Goal: Information Seeking & Learning: Compare options

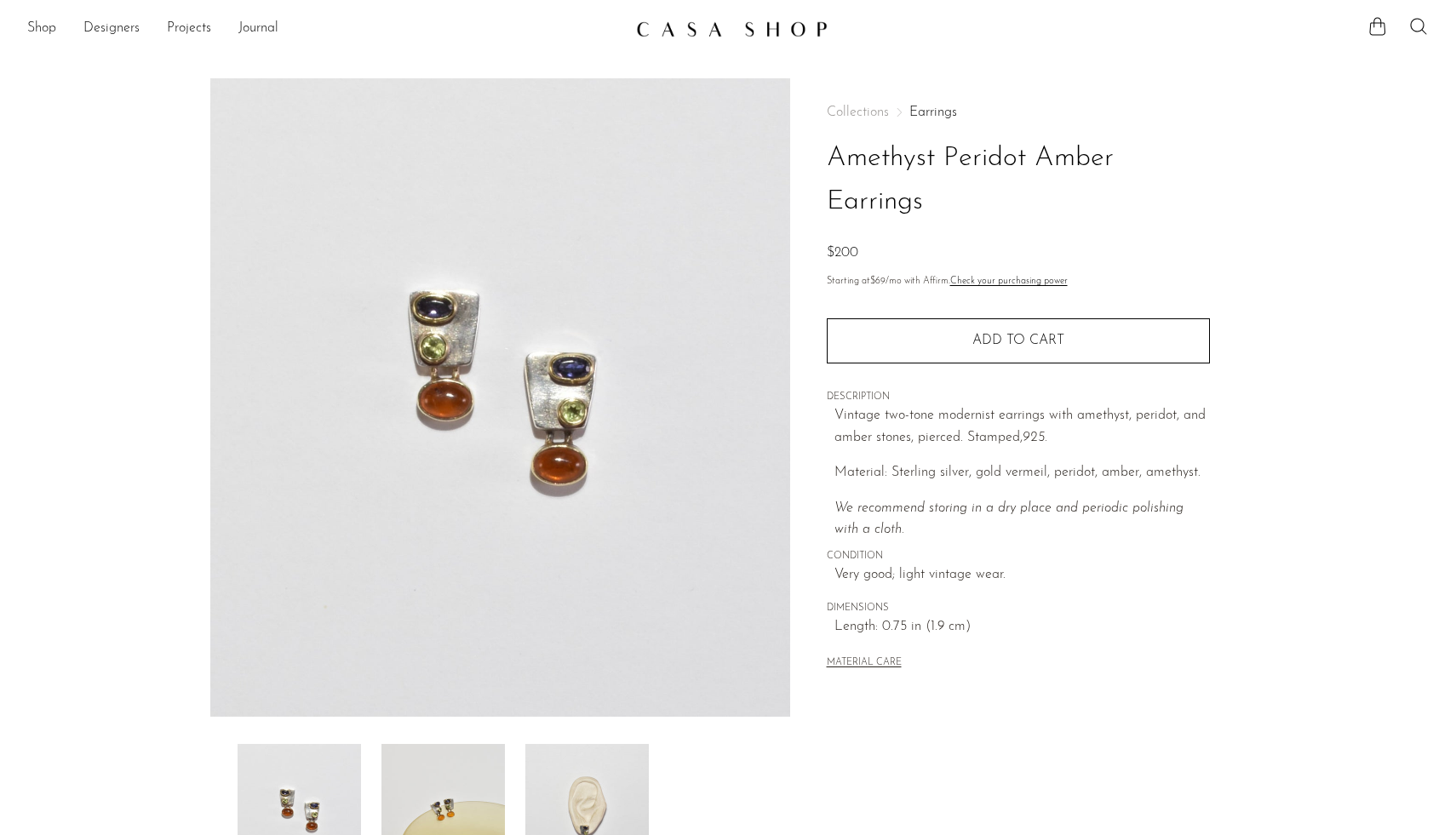
click at [661, 34] on img at bounding box center [731, 28] width 192 height 17
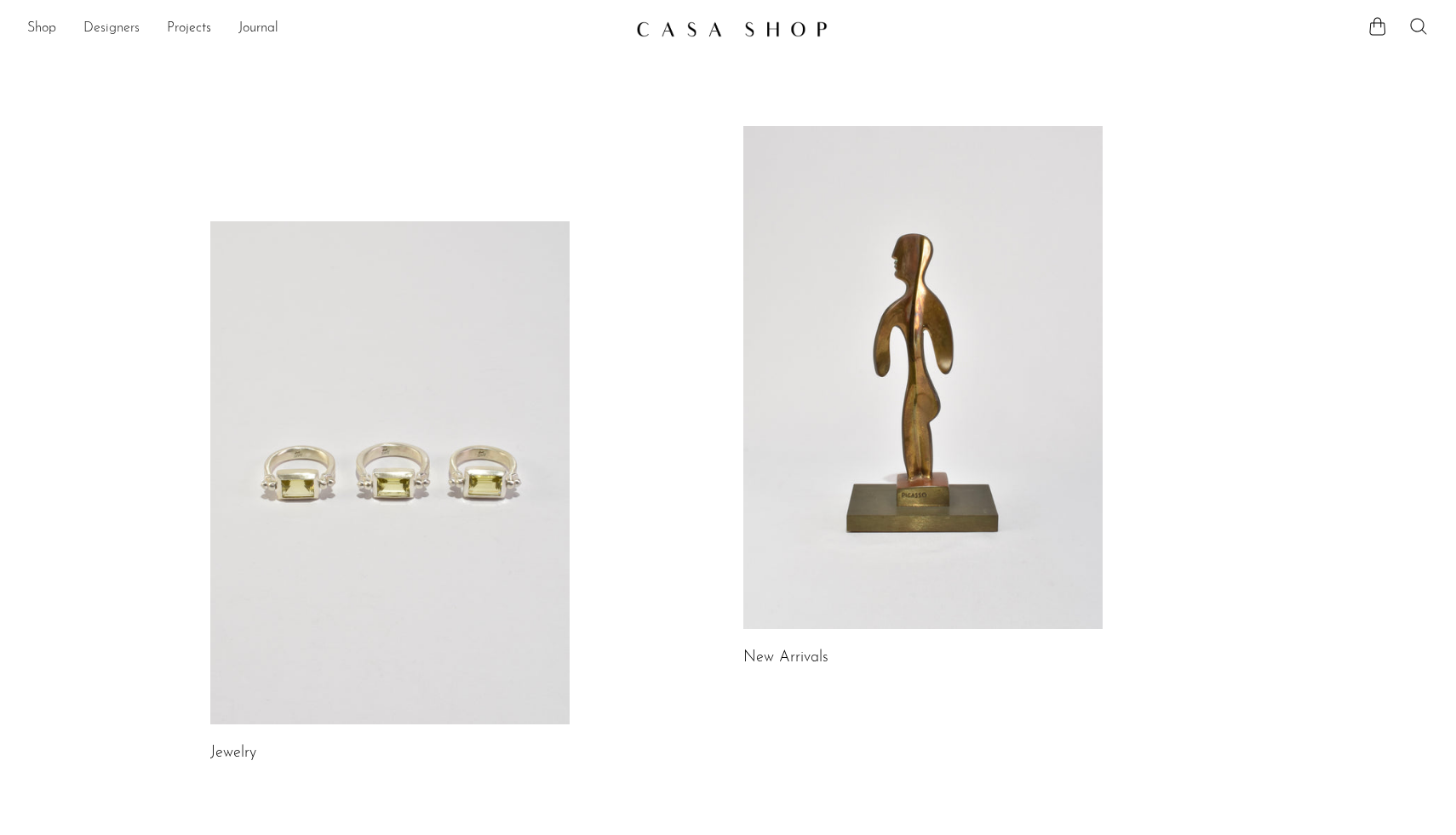
click at [121, 33] on link "Designers" at bounding box center [111, 28] width 56 height 23
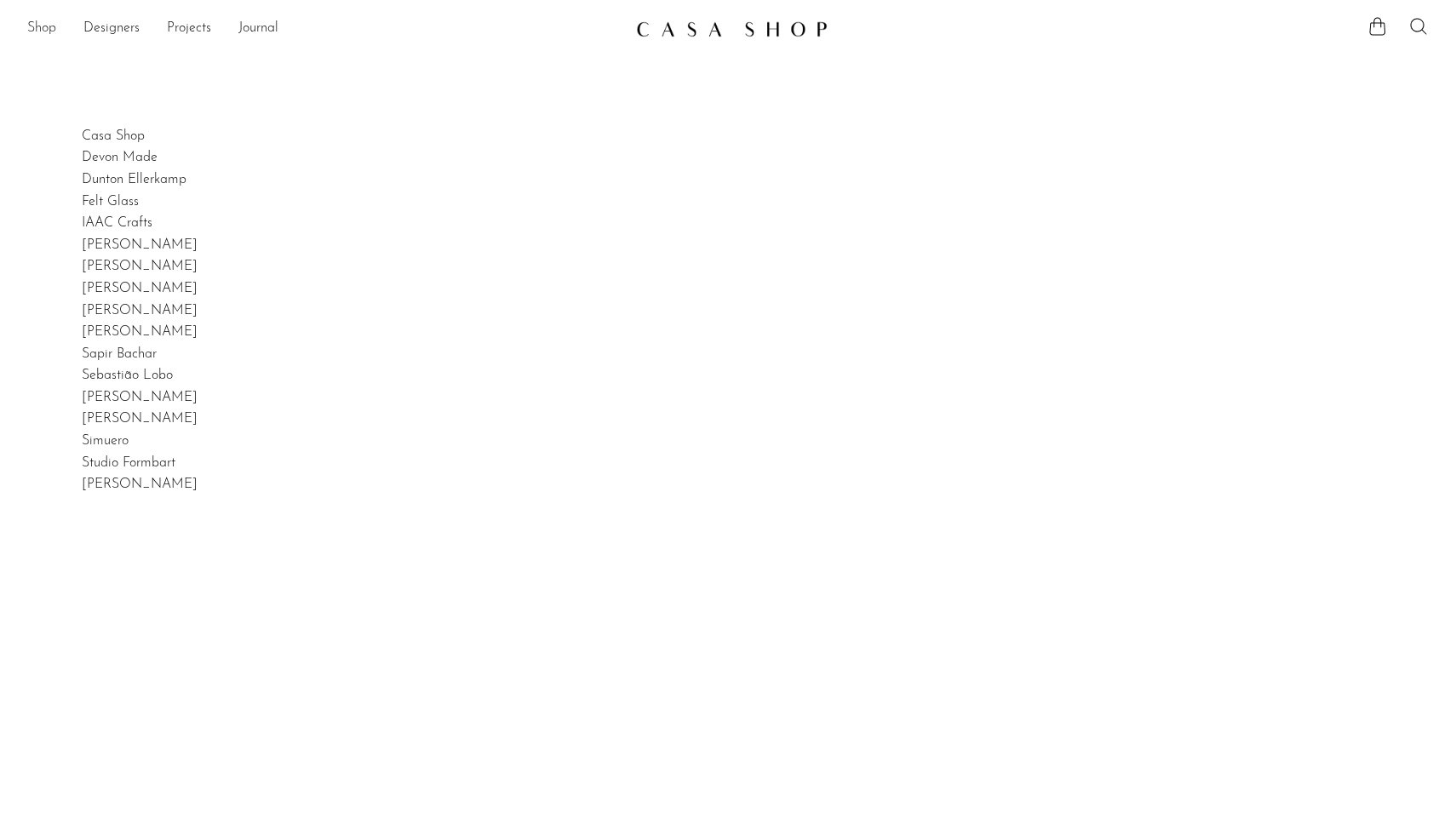
click at [48, 30] on link "Shop" at bounding box center [42, 28] width 29 height 23
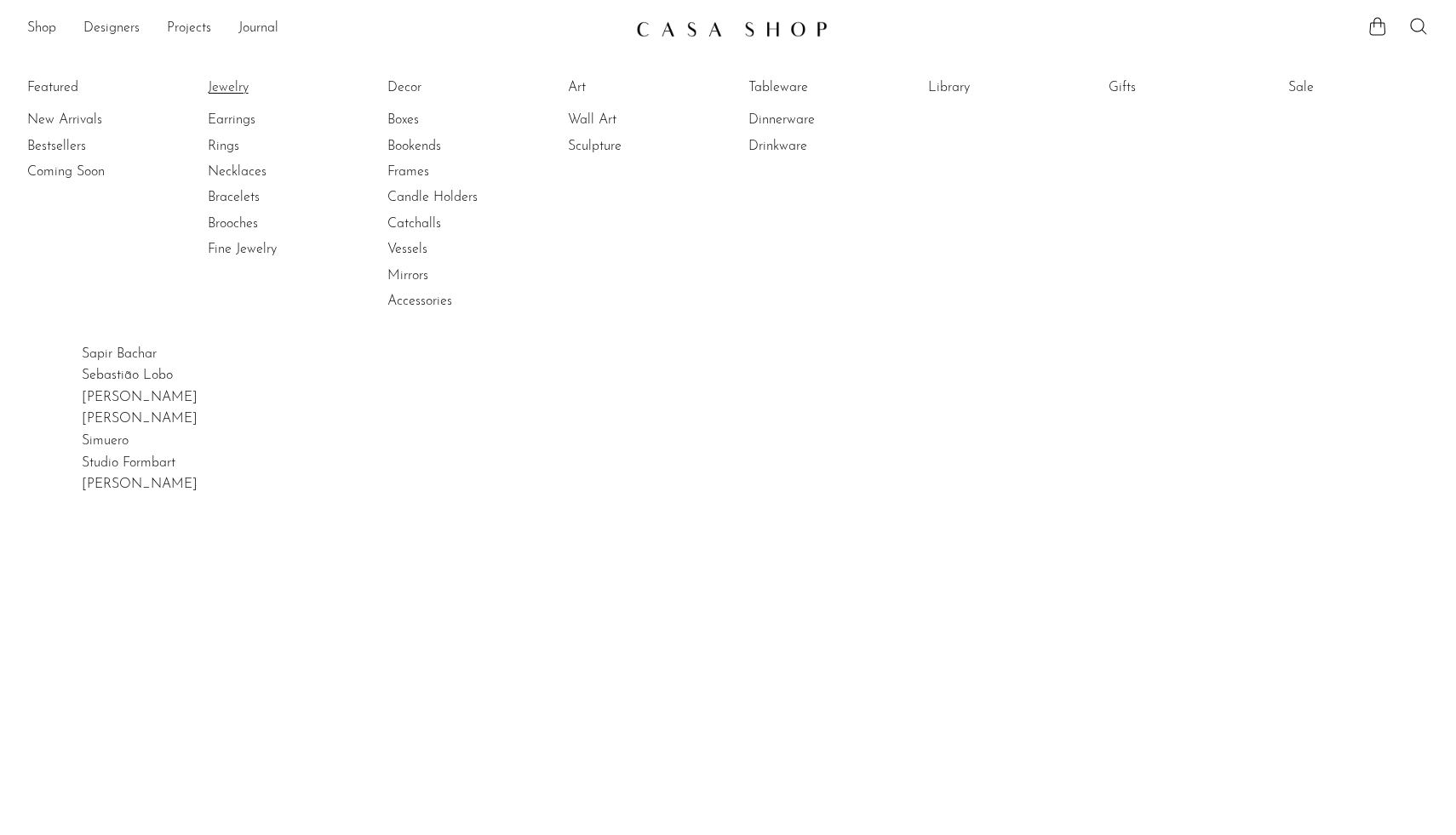
click at [234, 87] on link "Jewelry" at bounding box center [271, 87] width 127 height 19
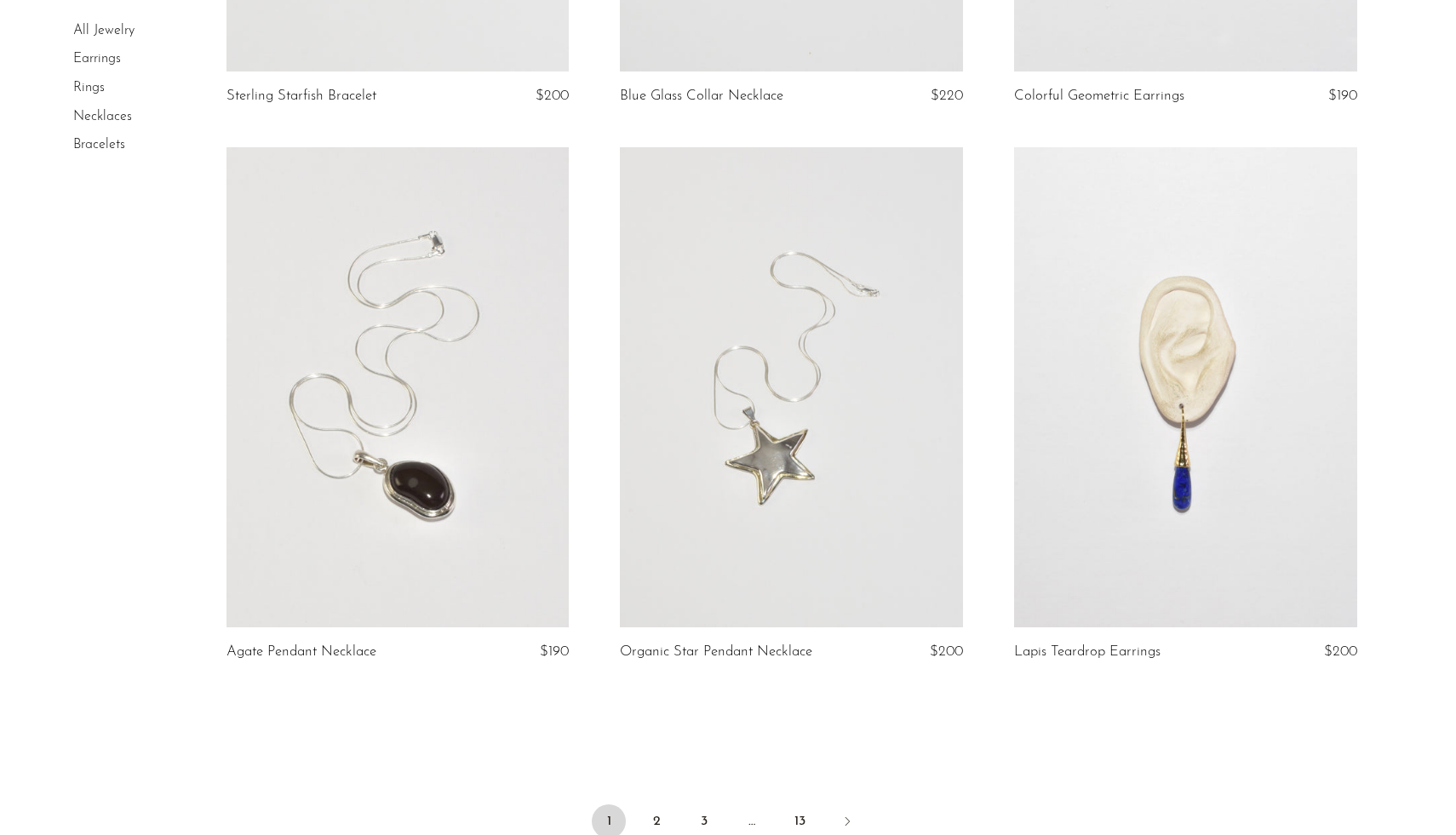
scroll to position [6178, 0]
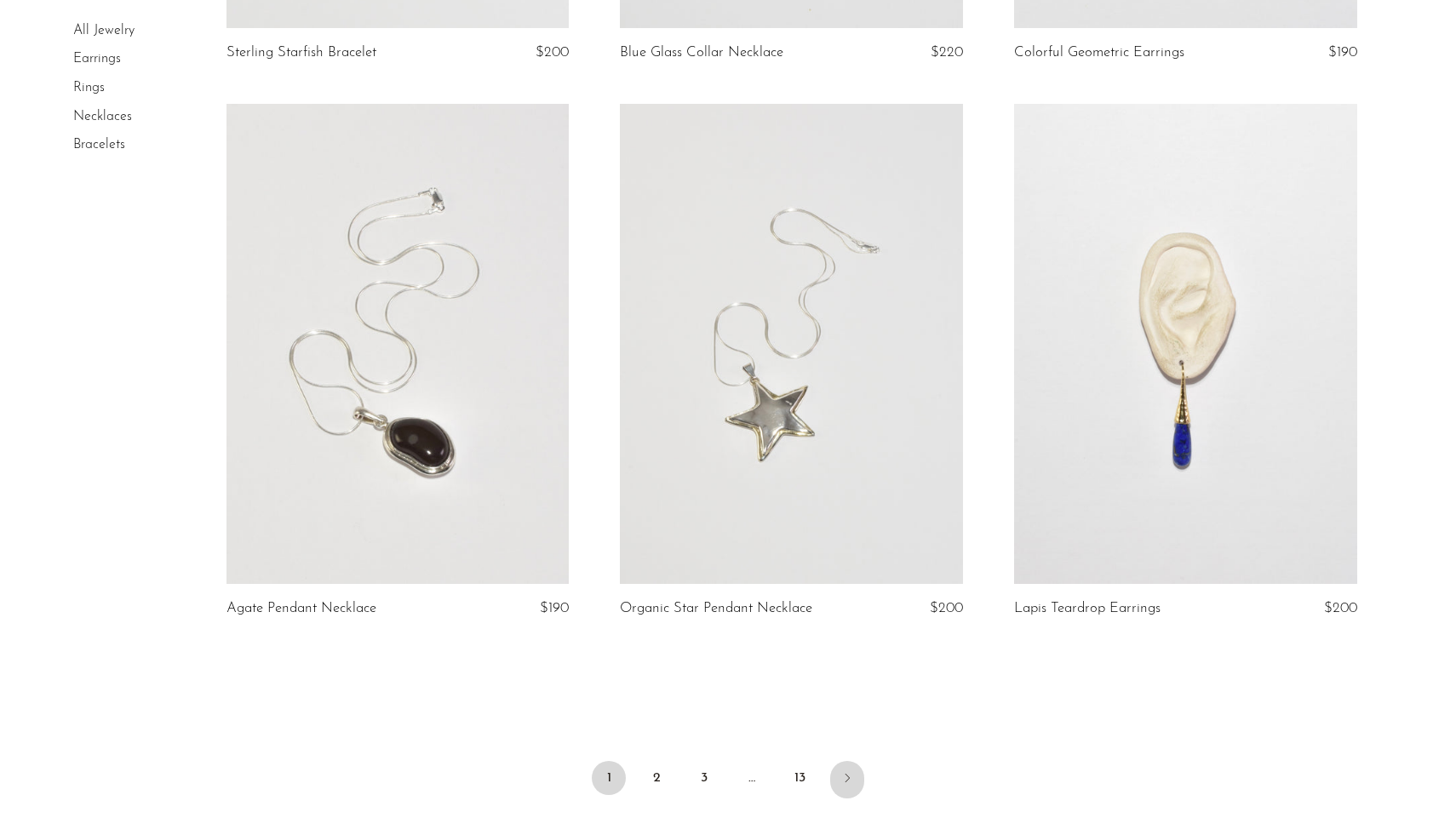
click at [842, 785] on link "Next" at bounding box center [847, 779] width 34 height 37
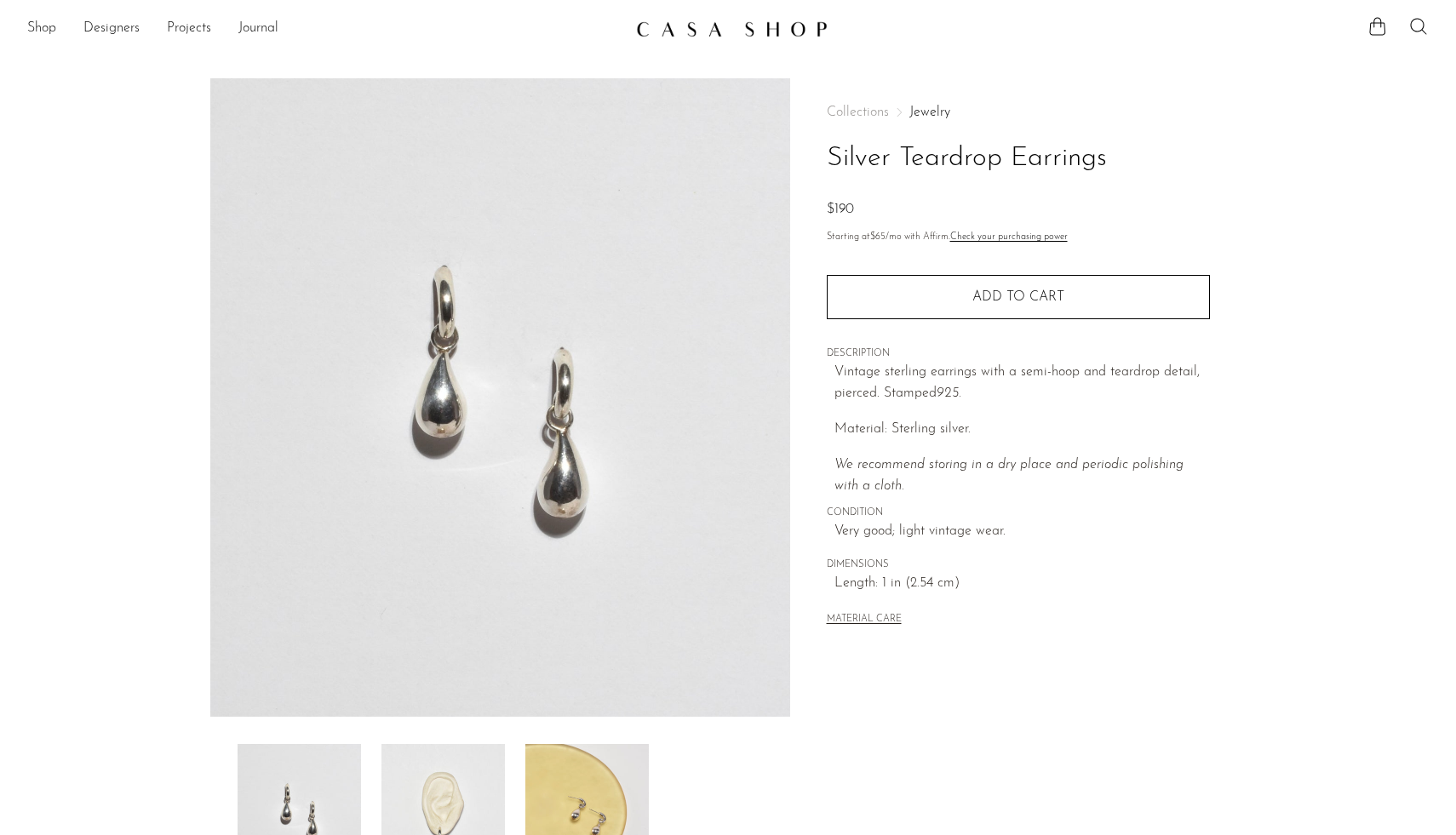
scroll to position [189, 0]
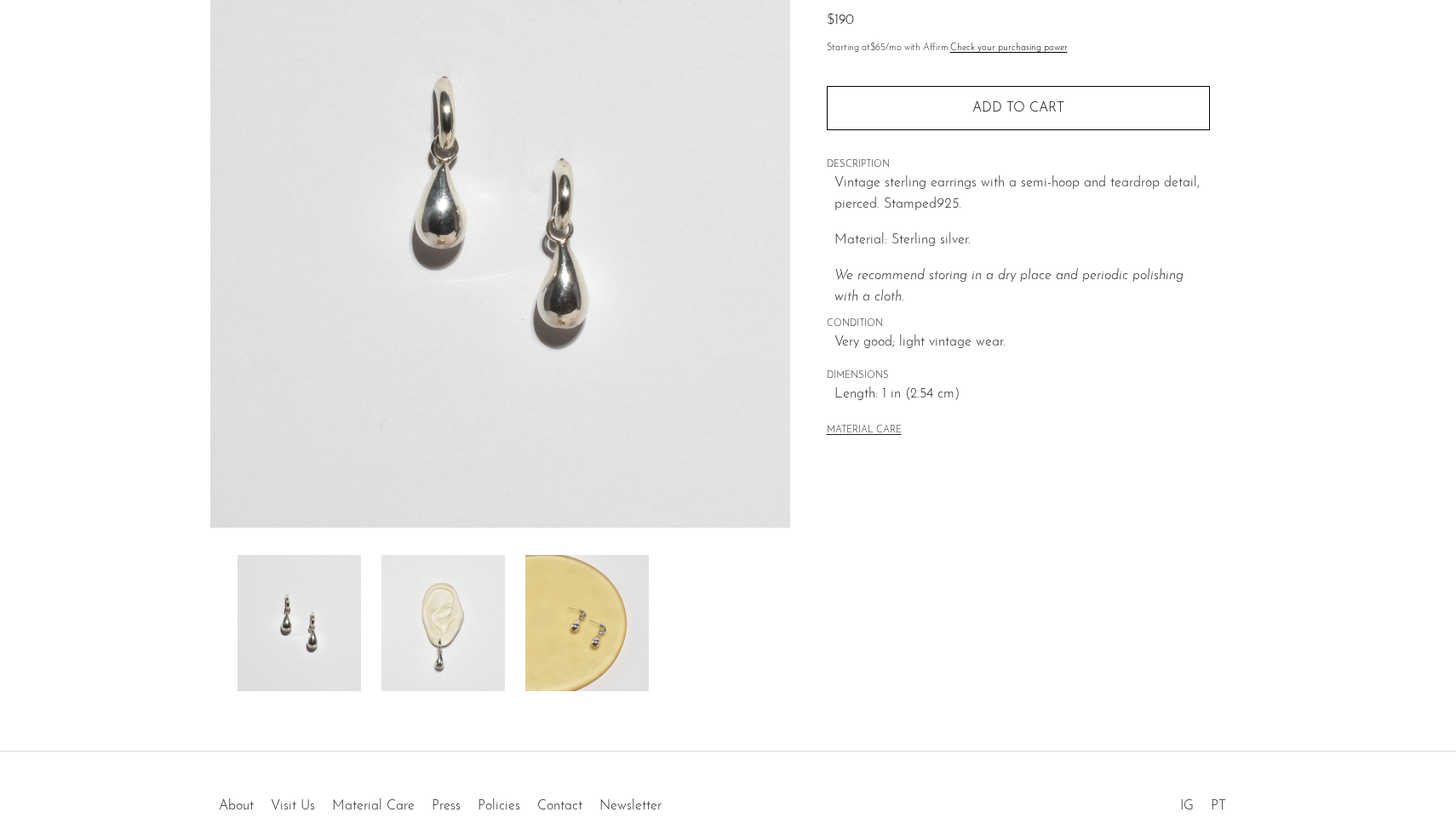
click at [448, 618] on img at bounding box center [444, 623] width 123 height 136
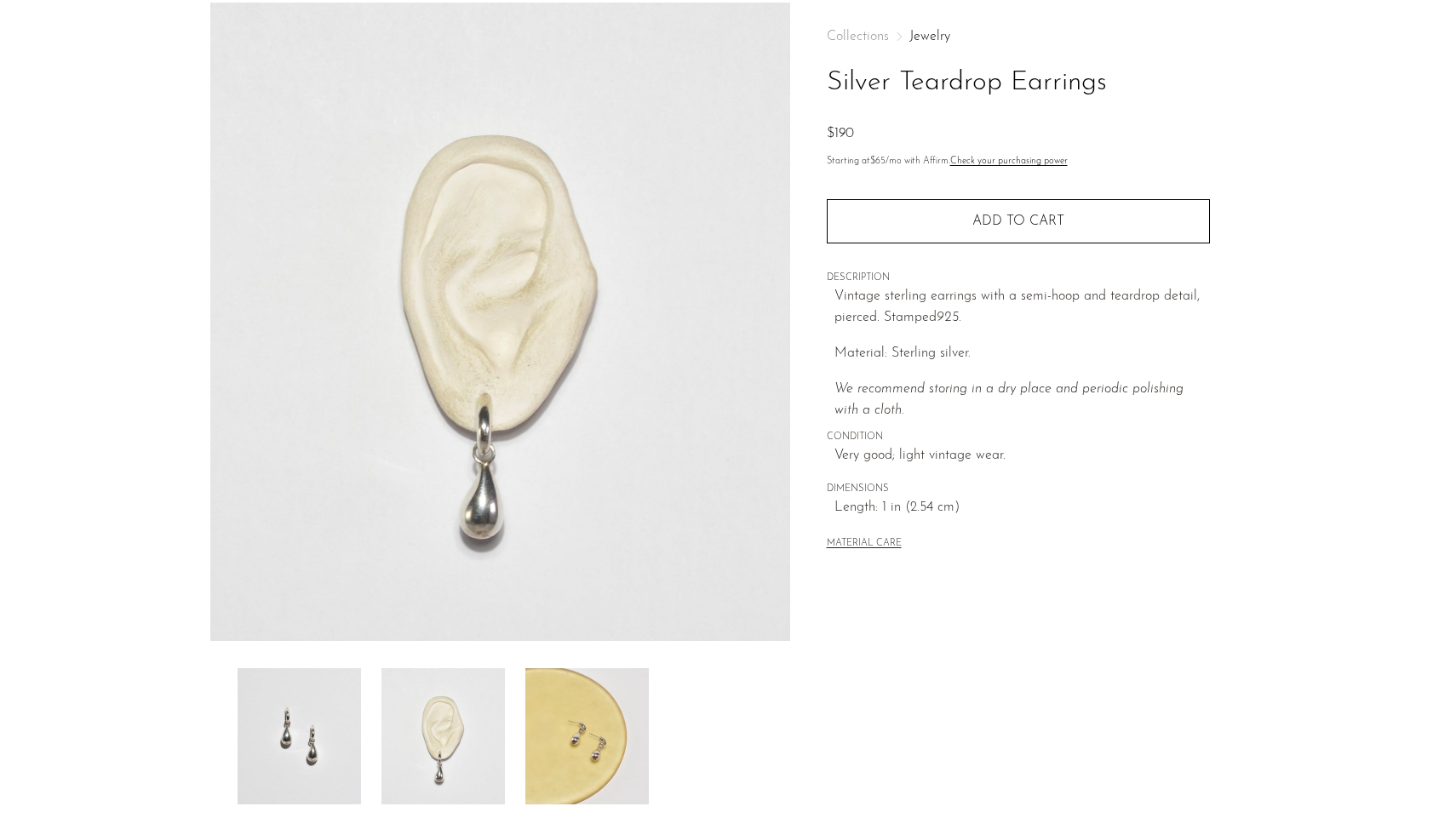
scroll to position [41, 0]
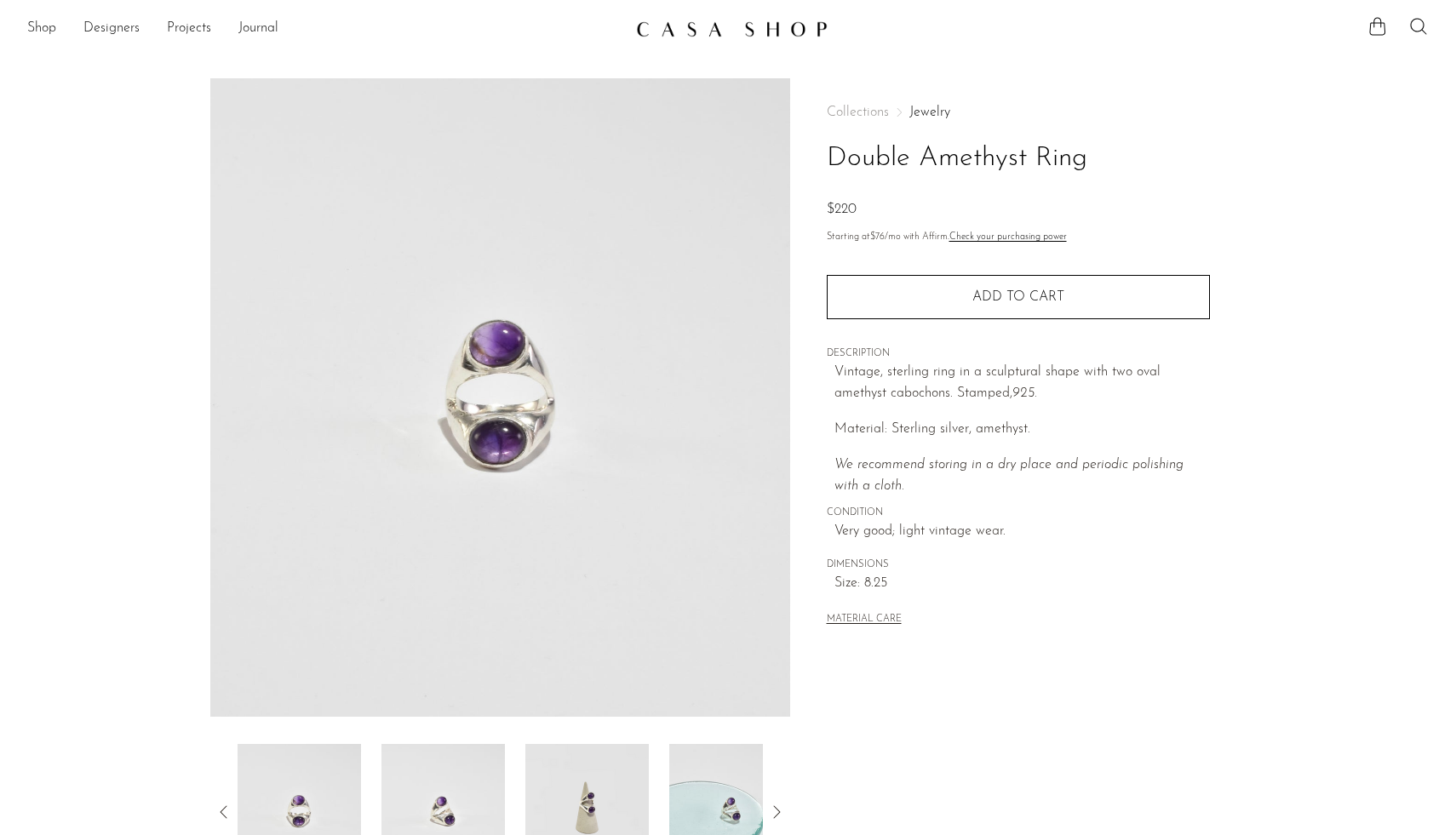
click at [93, 346] on section "Double Amethyst Ring $220" at bounding box center [728, 479] width 1456 height 802
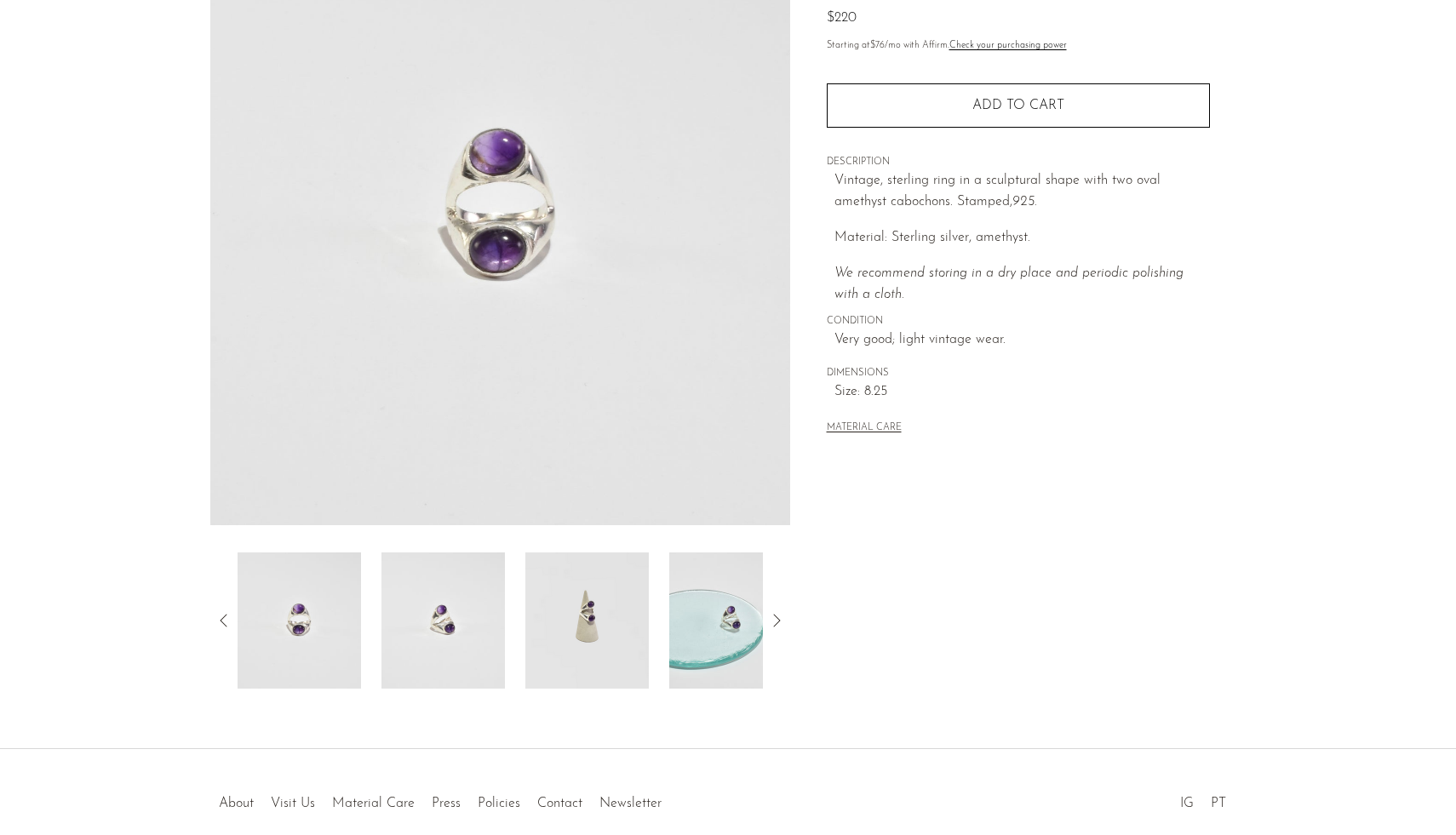
click at [697, 595] on img at bounding box center [730, 620] width 123 height 136
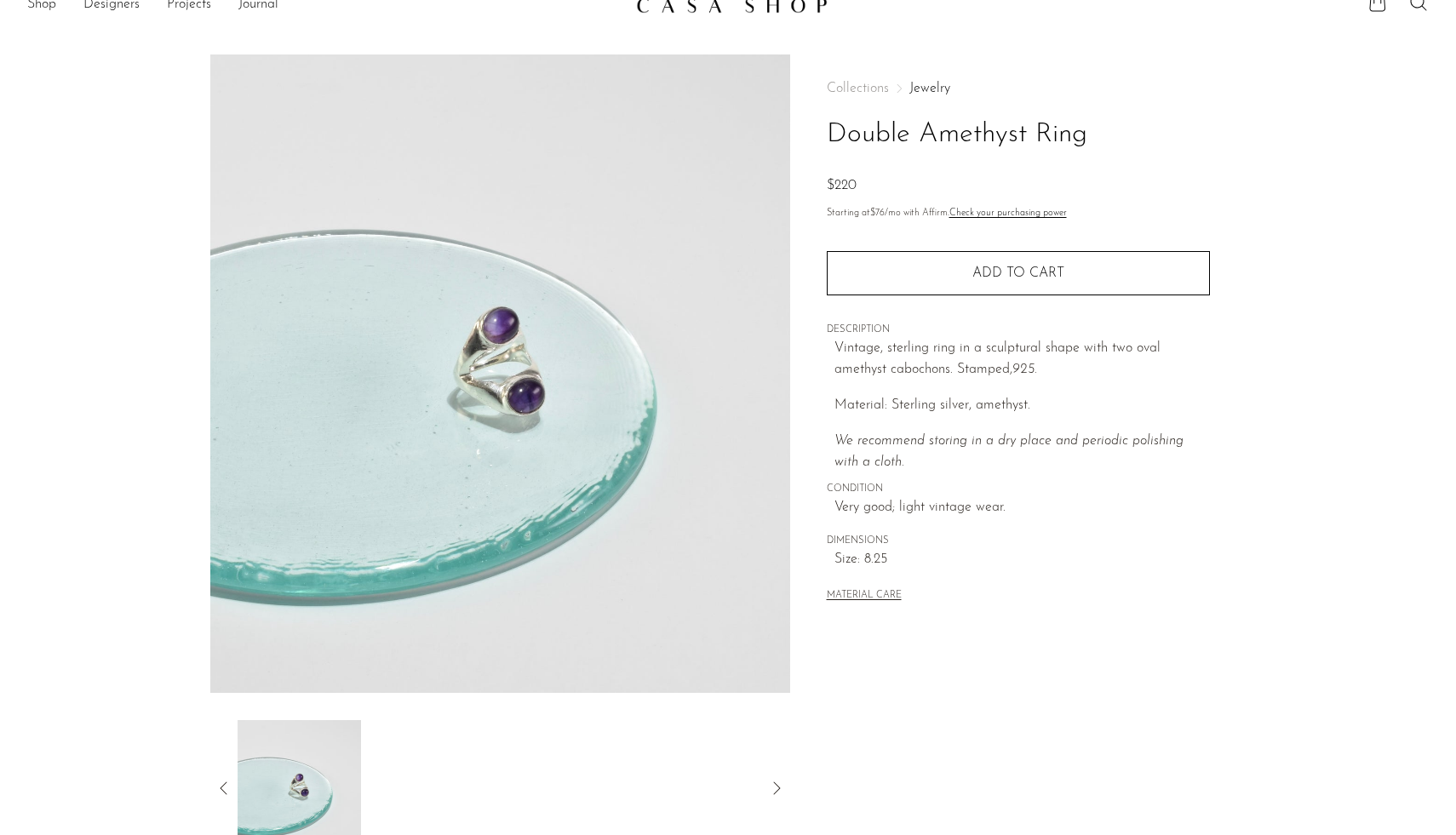
scroll to position [0, 0]
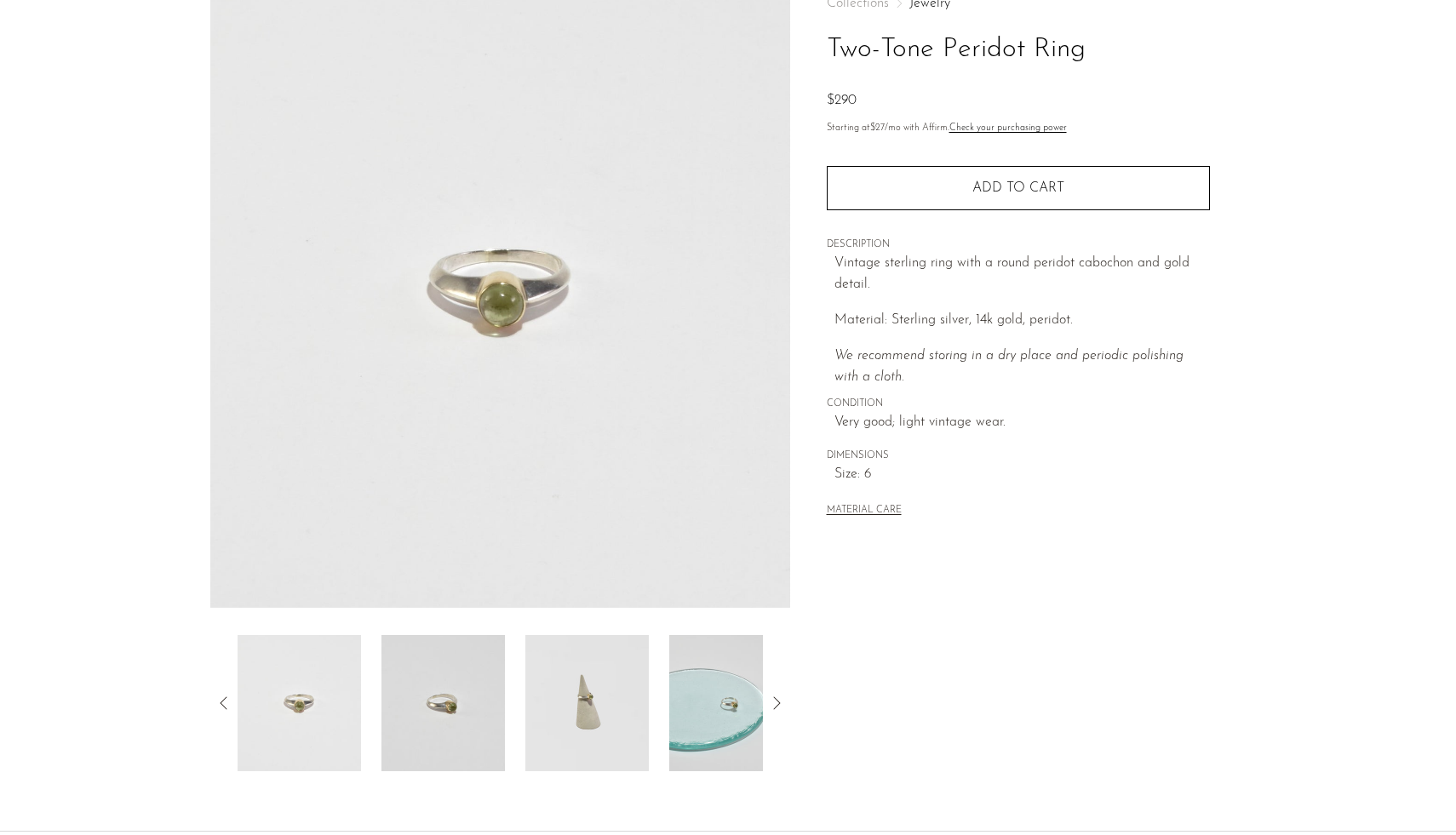
scroll to position [107, 0]
click at [620, 685] on img at bounding box center [587, 705] width 123 height 136
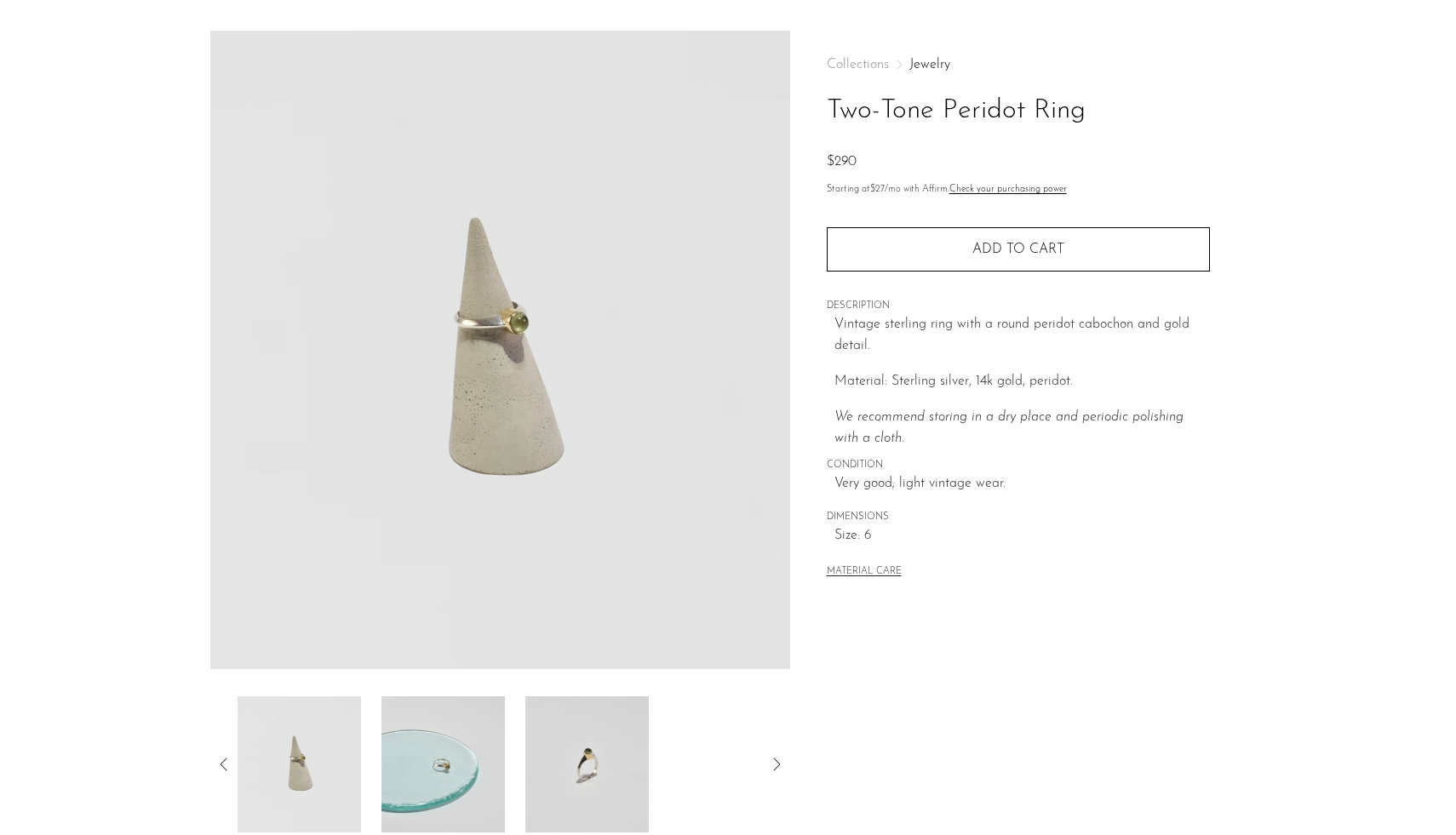
scroll to position [0, 0]
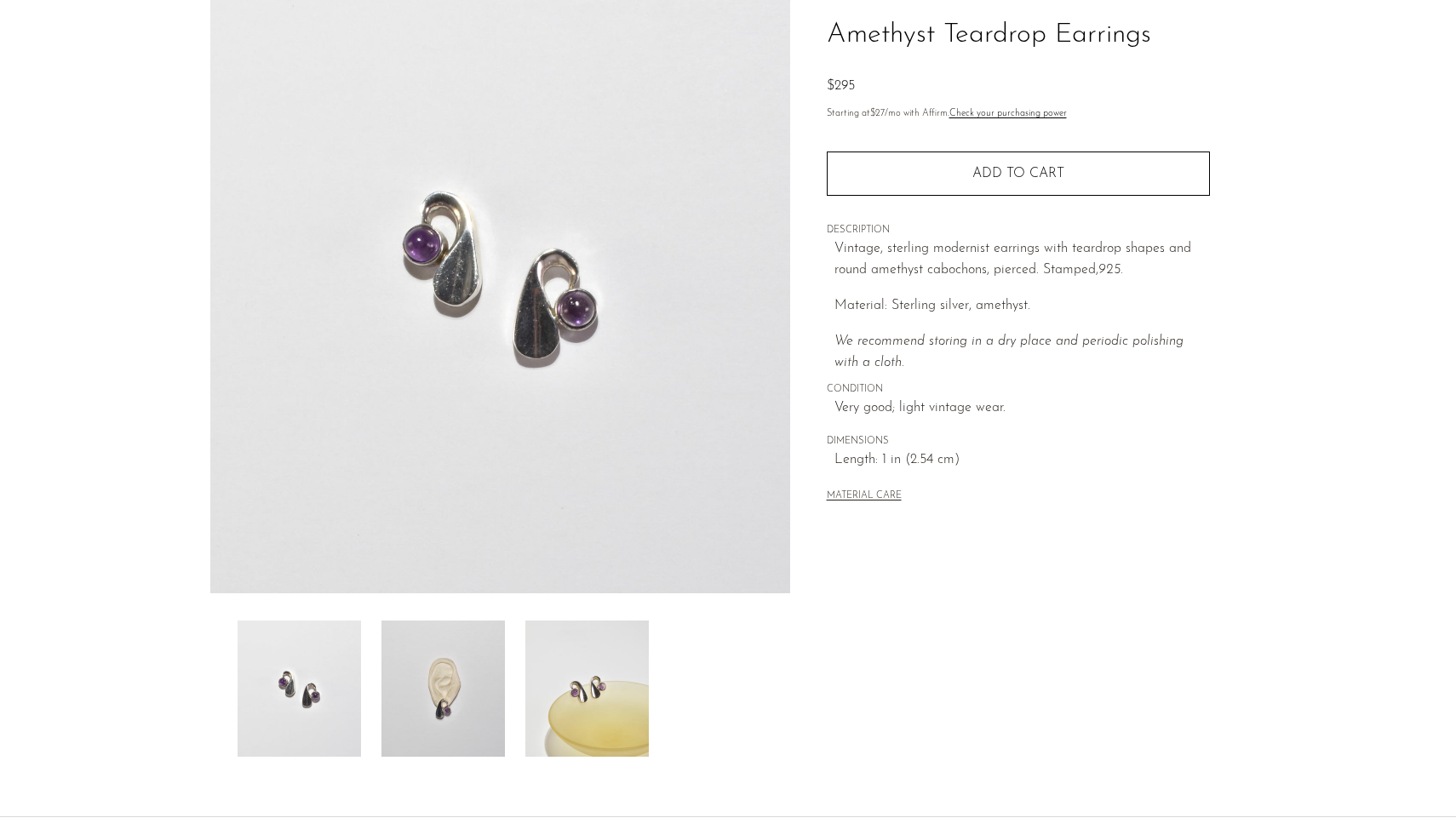
scroll to position [124, 0]
click at [341, 675] on img at bounding box center [300, 687] width 123 height 136
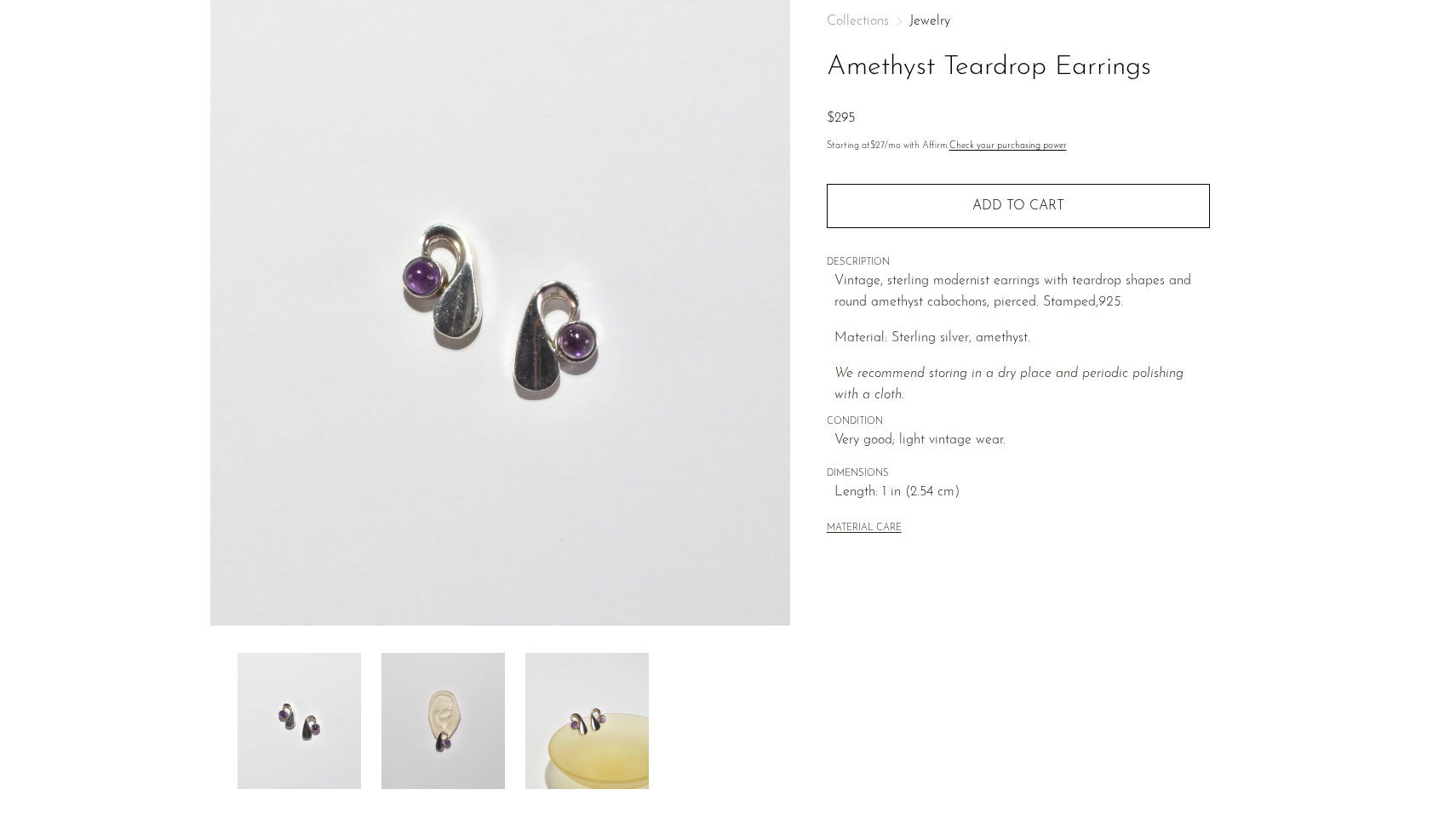
scroll to position [181, 0]
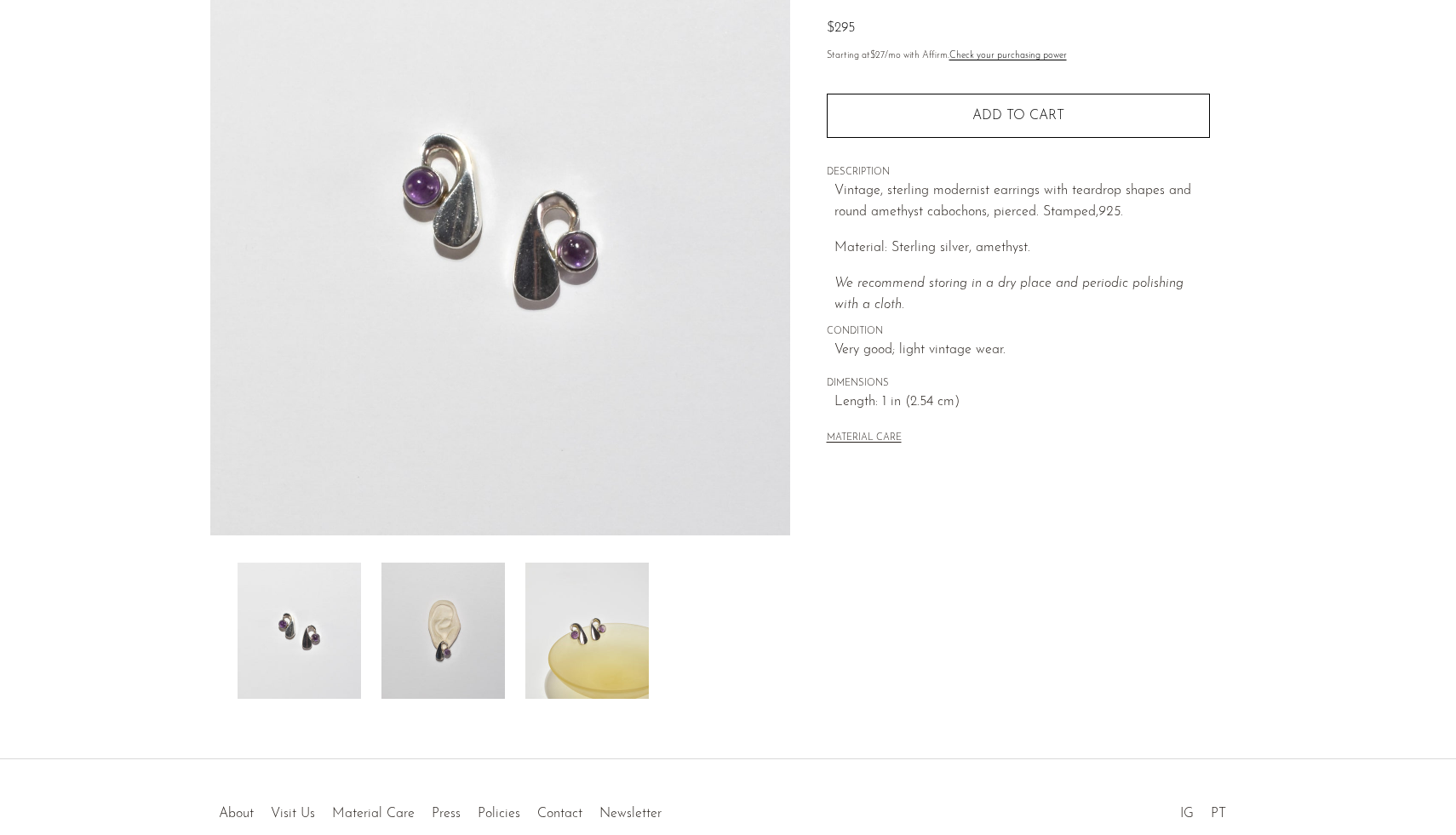
click at [486, 655] on img at bounding box center [444, 630] width 123 height 136
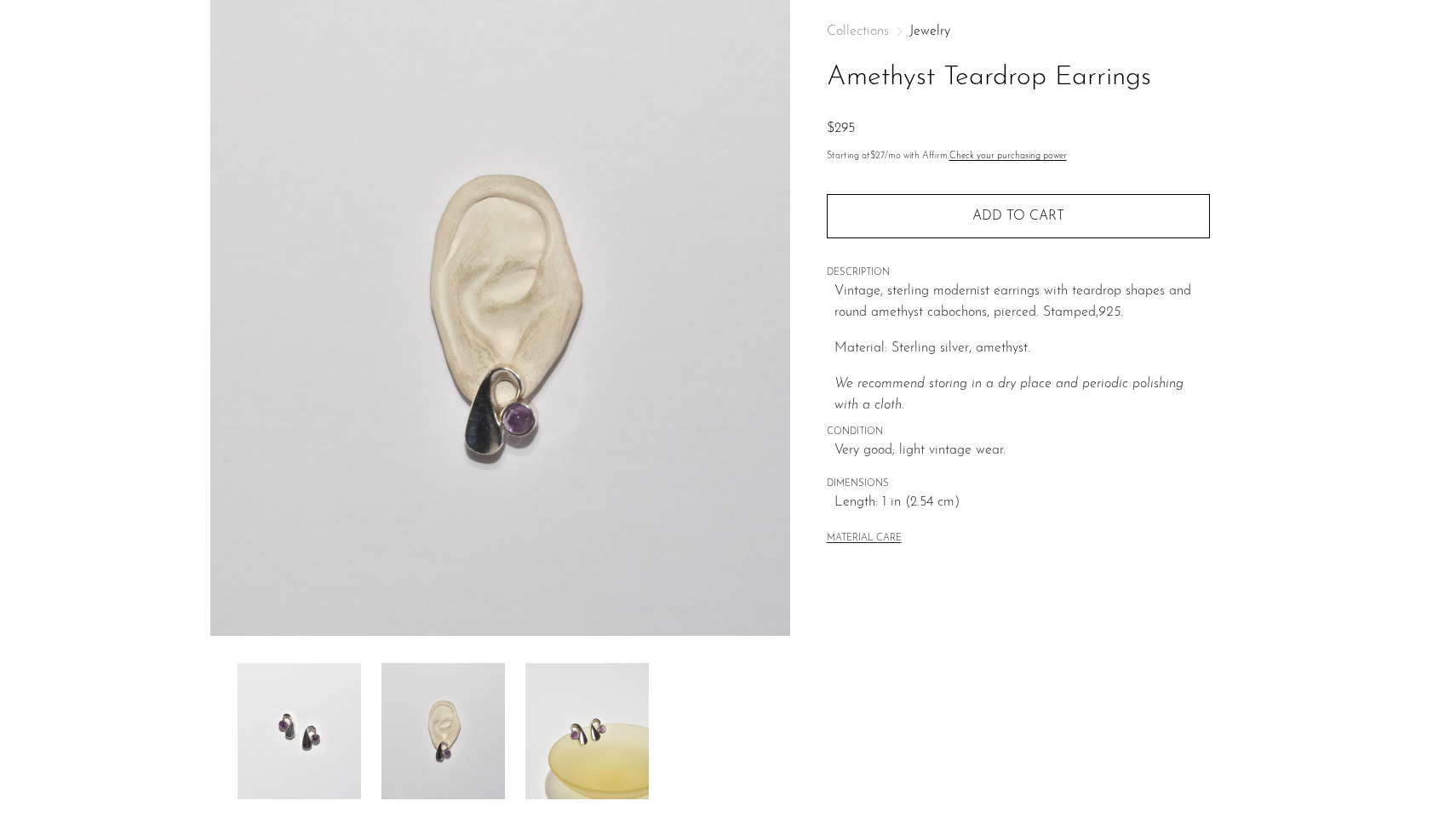
scroll to position [0, 0]
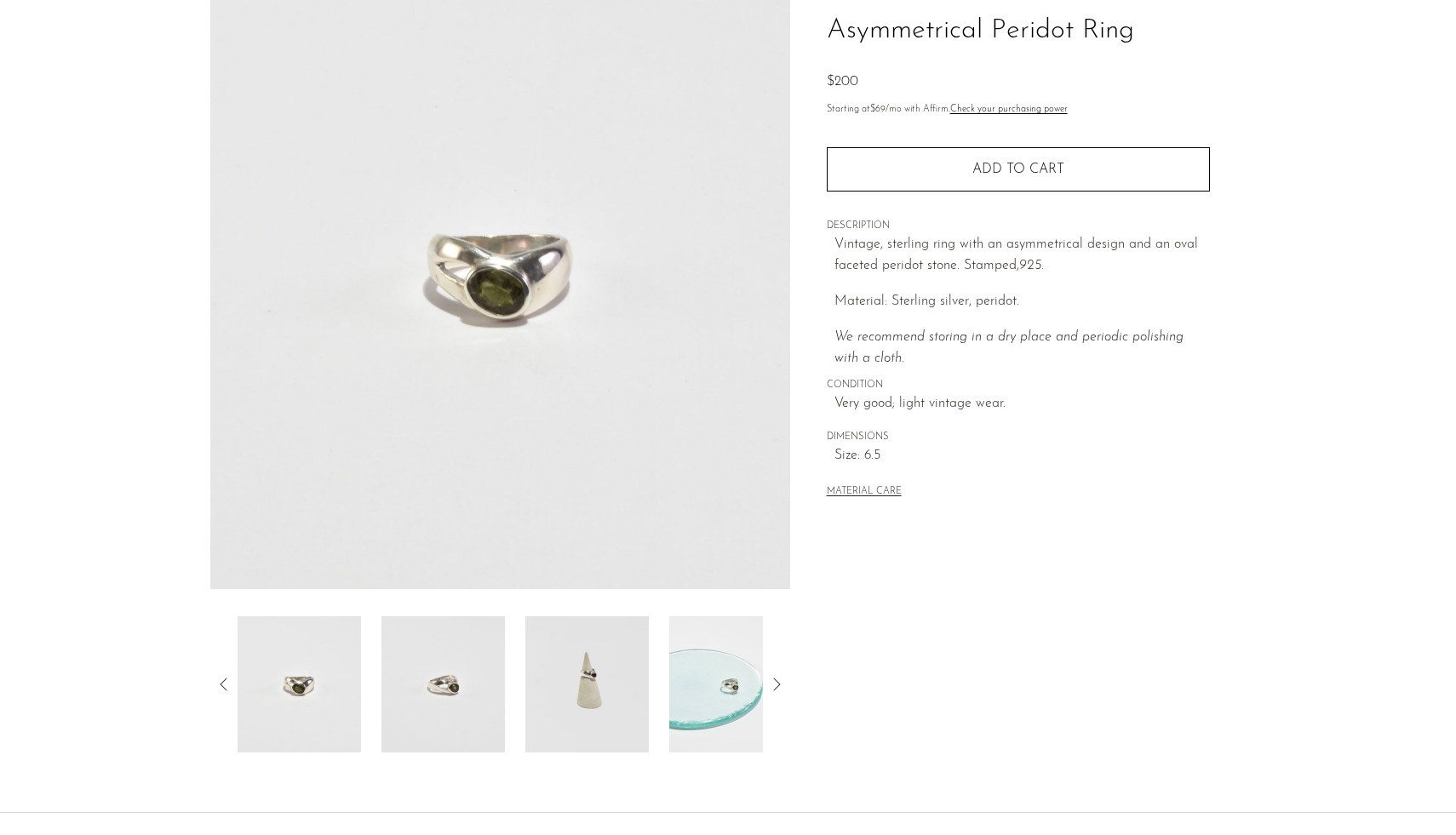
scroll to position [173, 0]
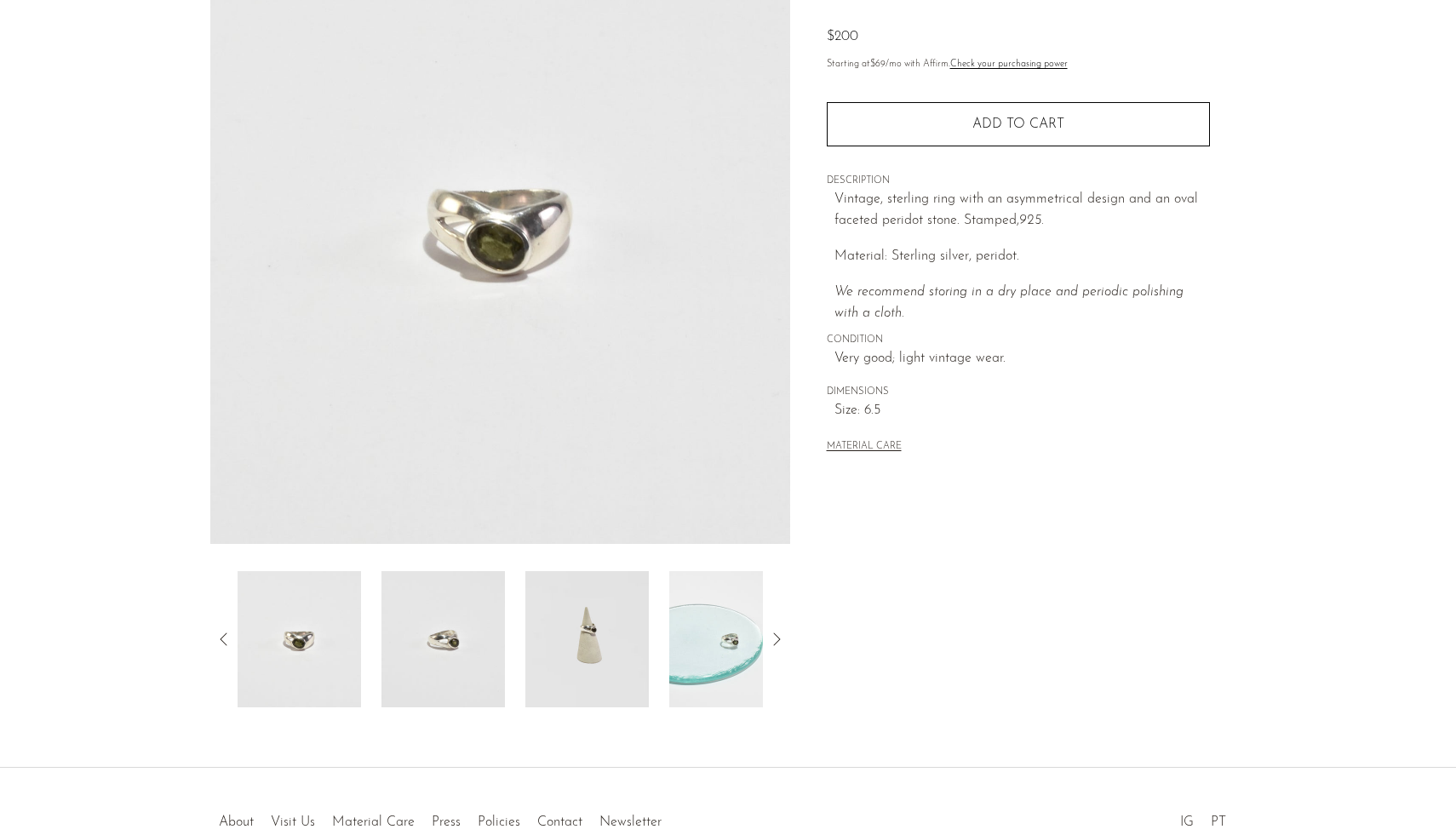
click at [579, 607] on img at bounding box center [587, 638] width 123 height 136
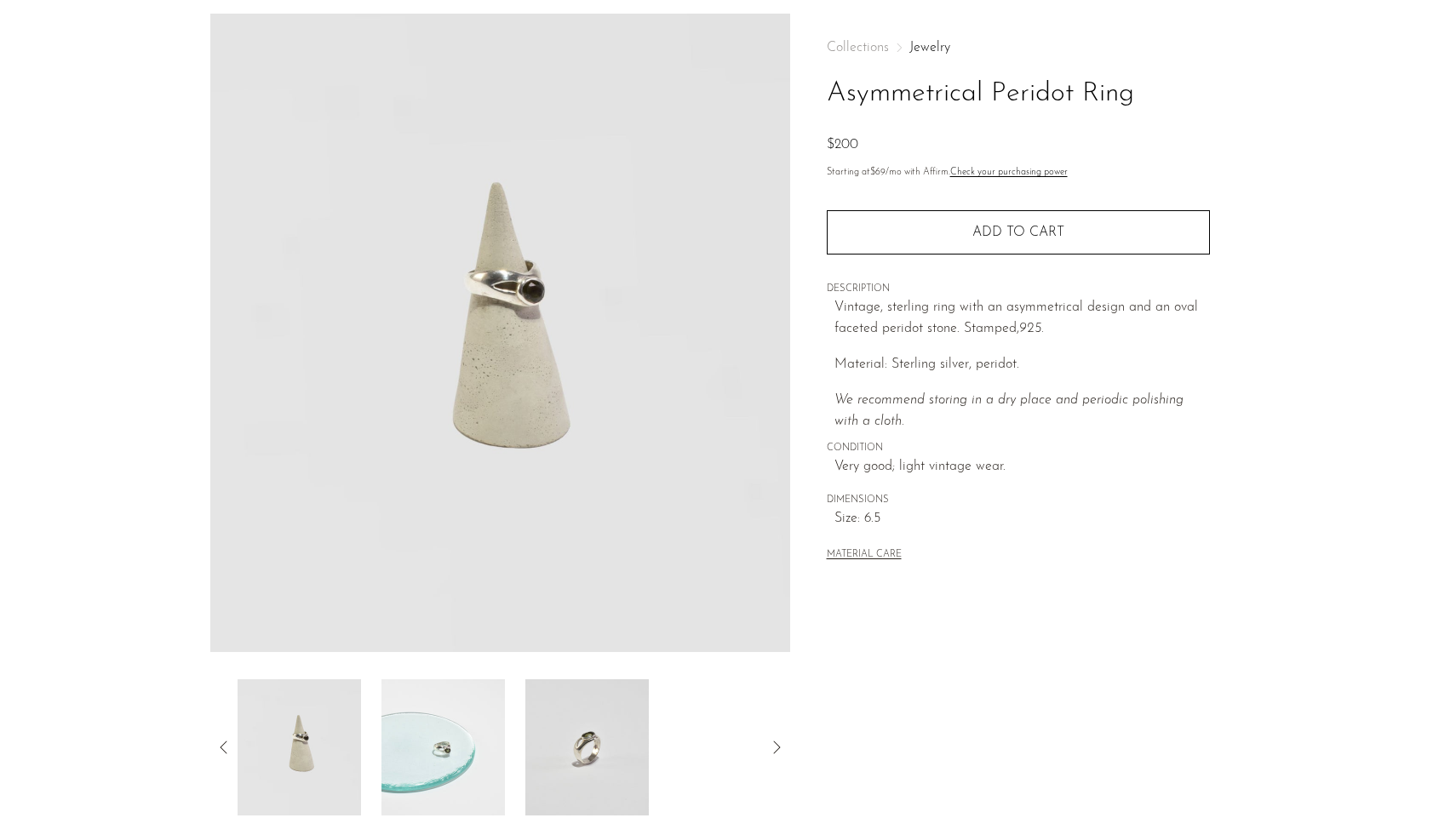
scroll to position [0, 0]
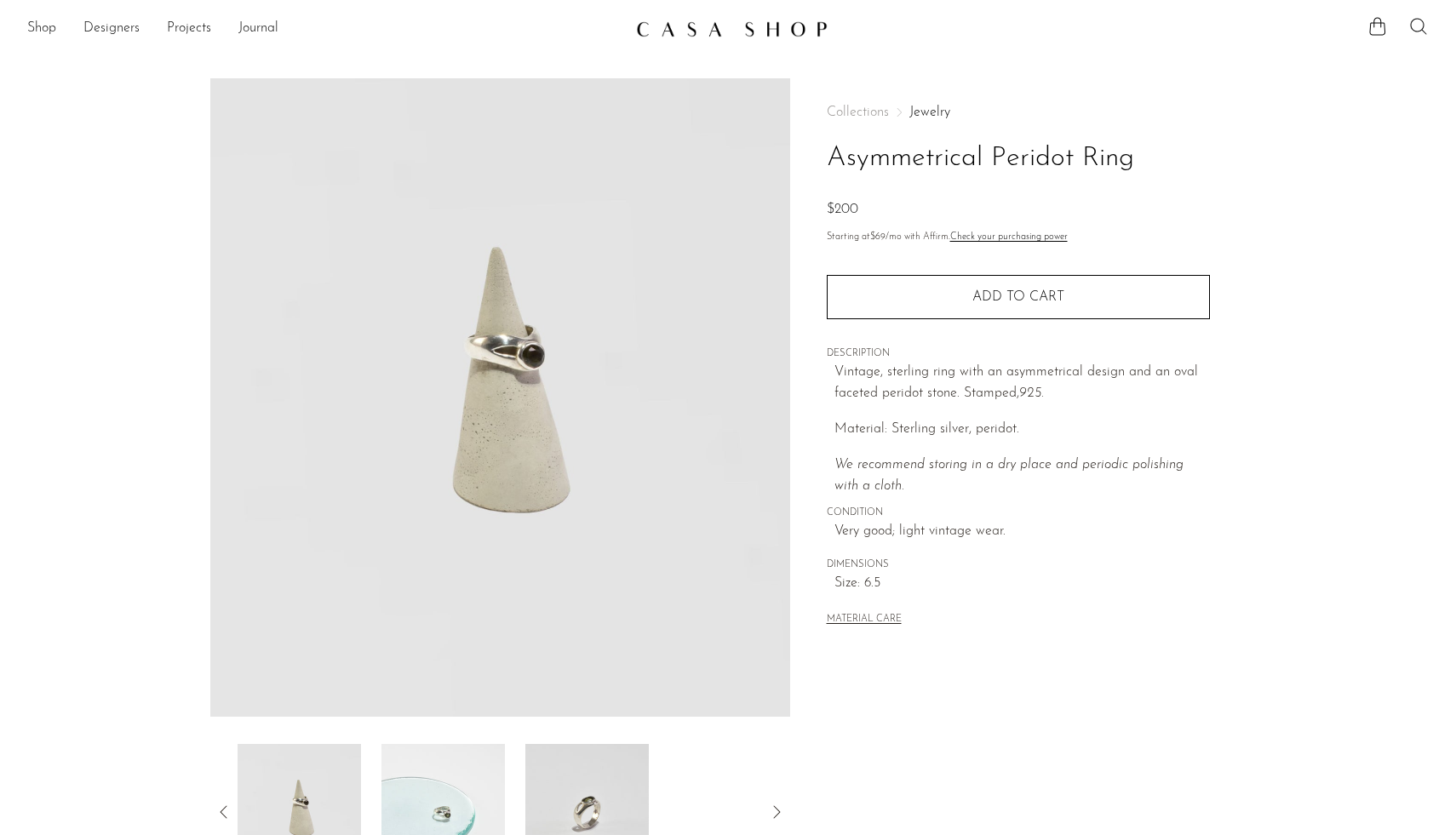
click at [1427, 29] on icon at bounding box center [1418, 26] width 21 height 21
type input "size: 5"
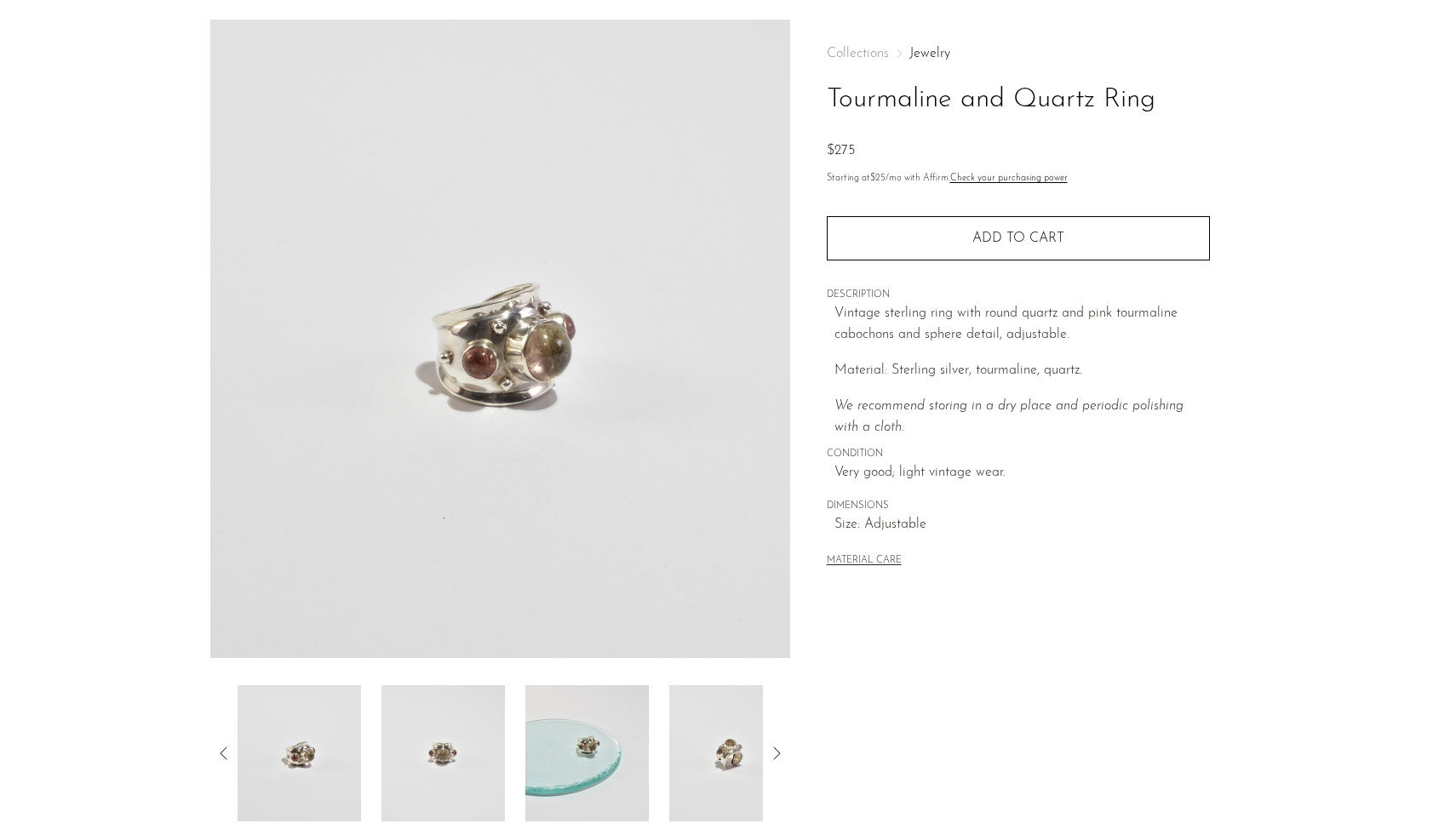
scroll to position [57, 0]
click at [288, 750] on img at bounding box center [300, 755] width 123 height 136
click at [459, 755] on img at bounding box center [444, 755] width 123 height 136
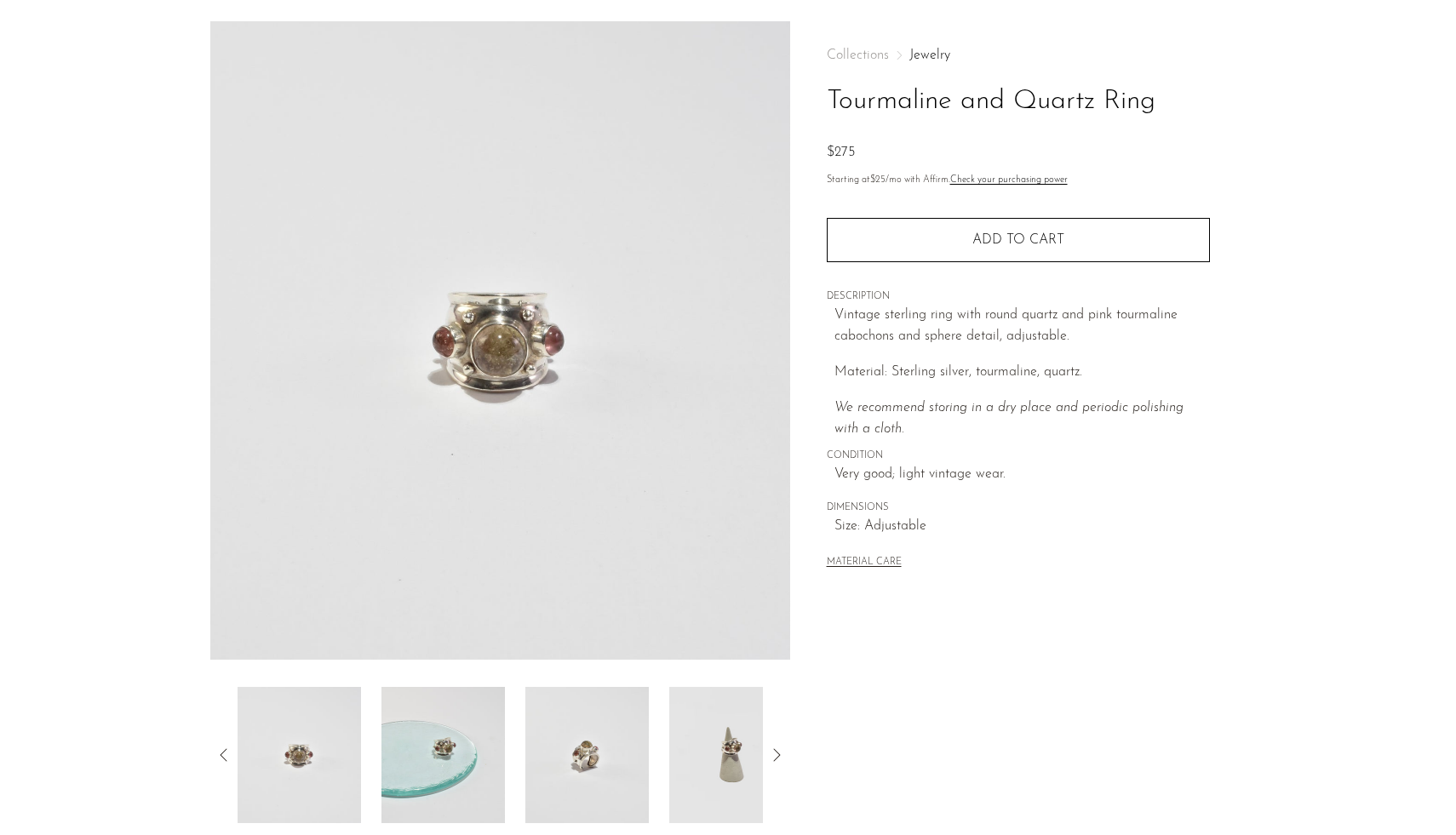
click at [754, 746] on img at bounding box center [730, 755] width 123 height 136
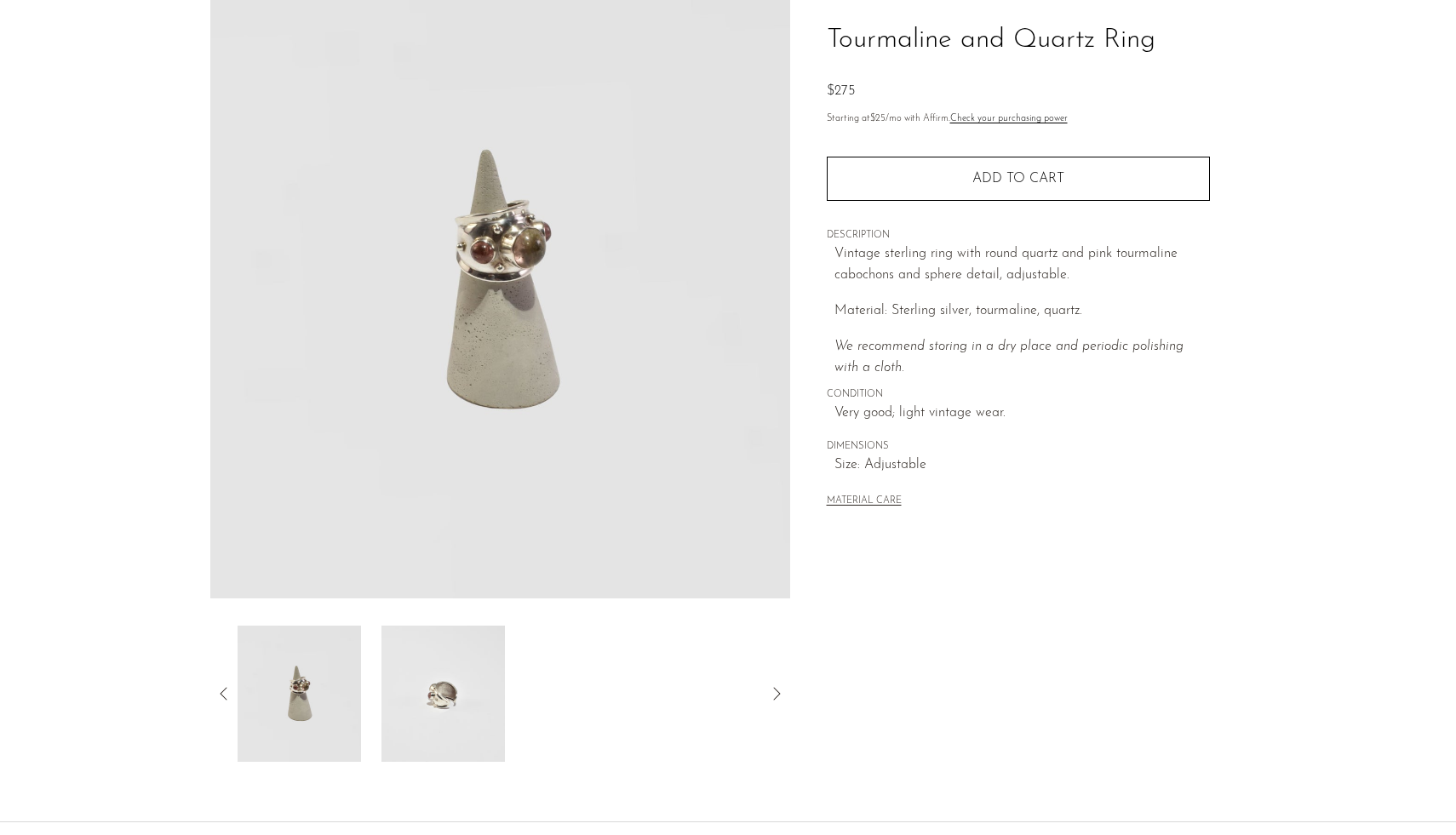
scroll to position [255, 0]
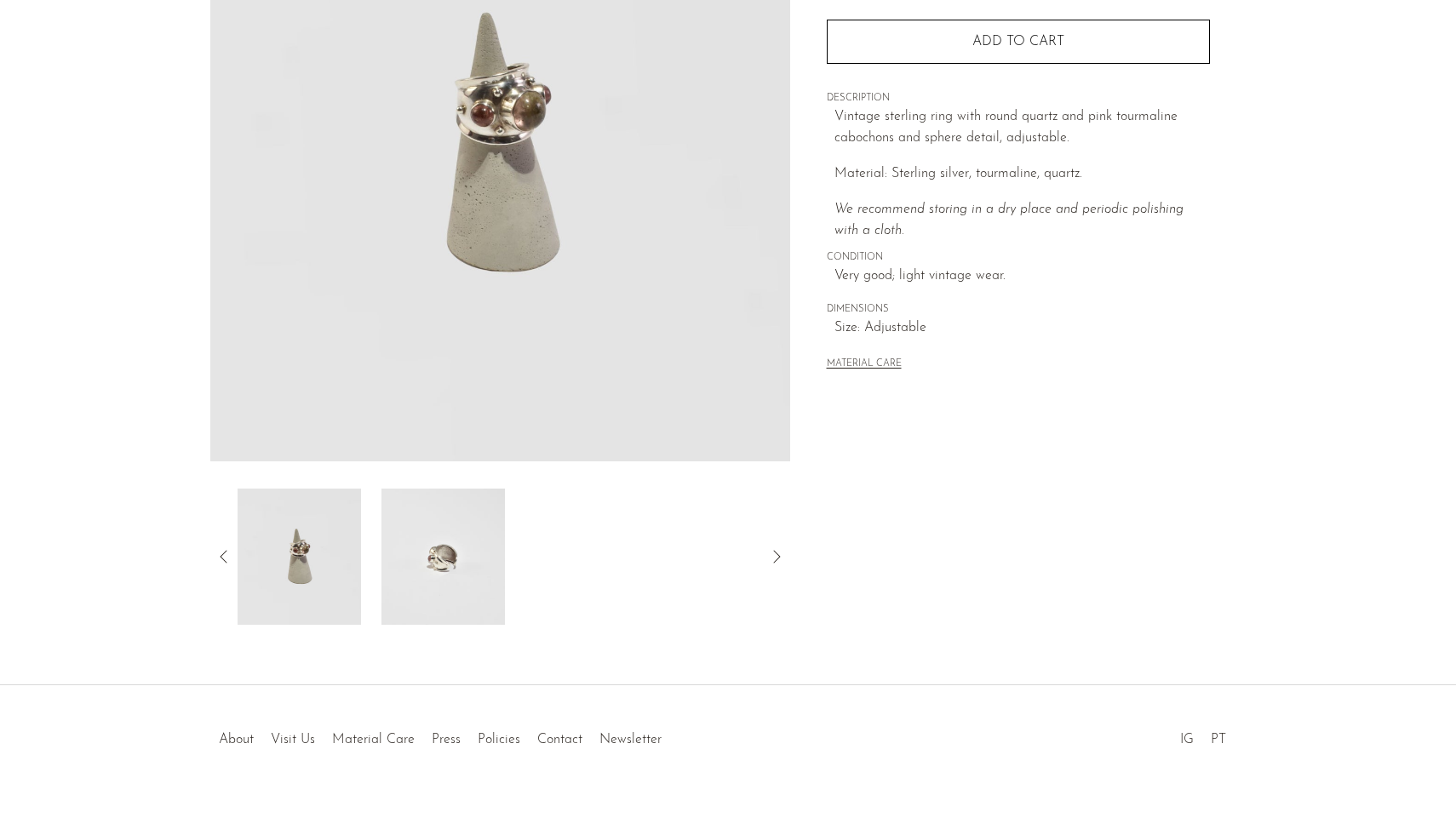
click at [427, 563] on img at bounding box center [444, 556] width 123 height 136
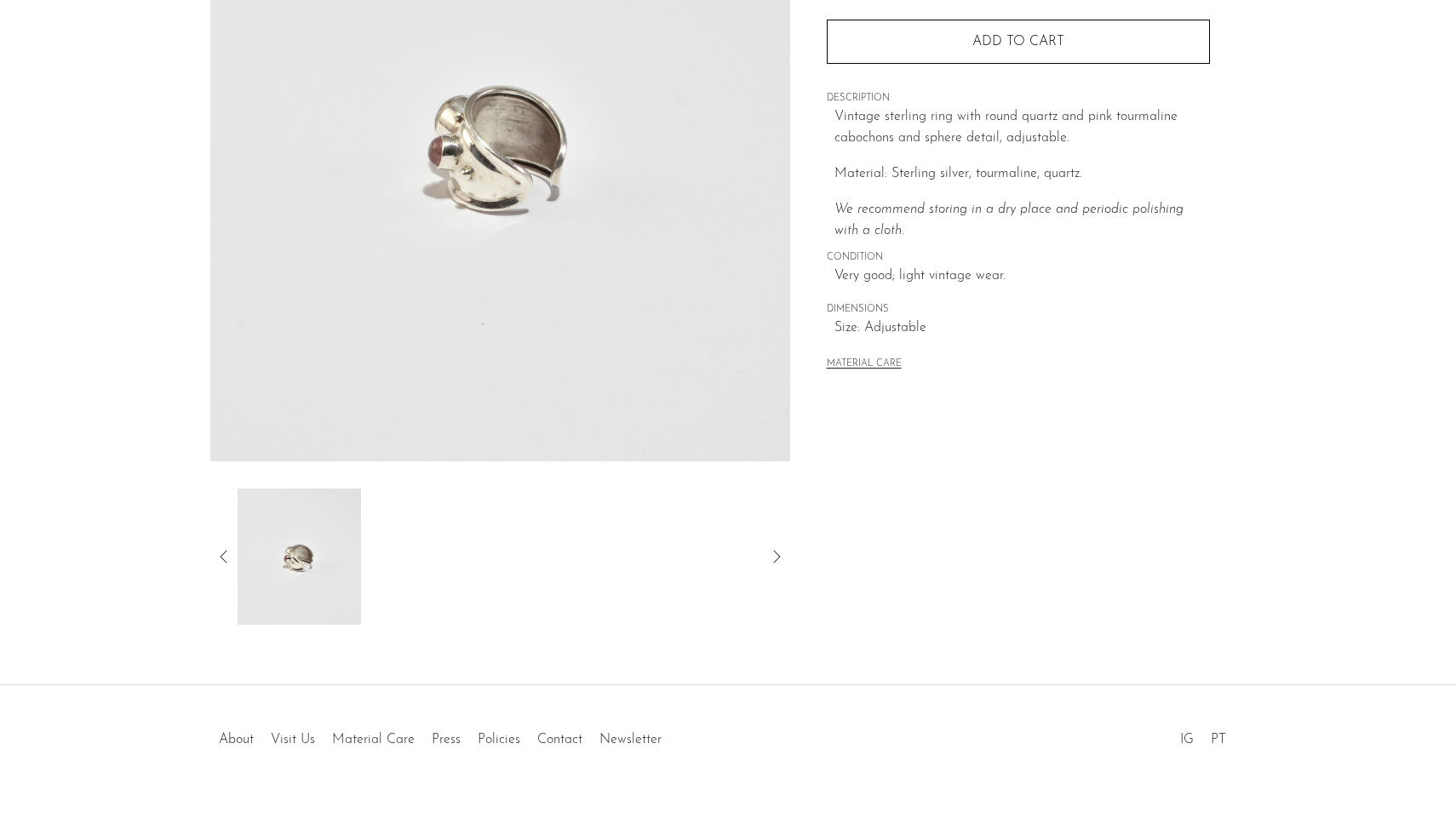
click at [222, 560] on icon at bounding box center [223, 556] width 21 height 21
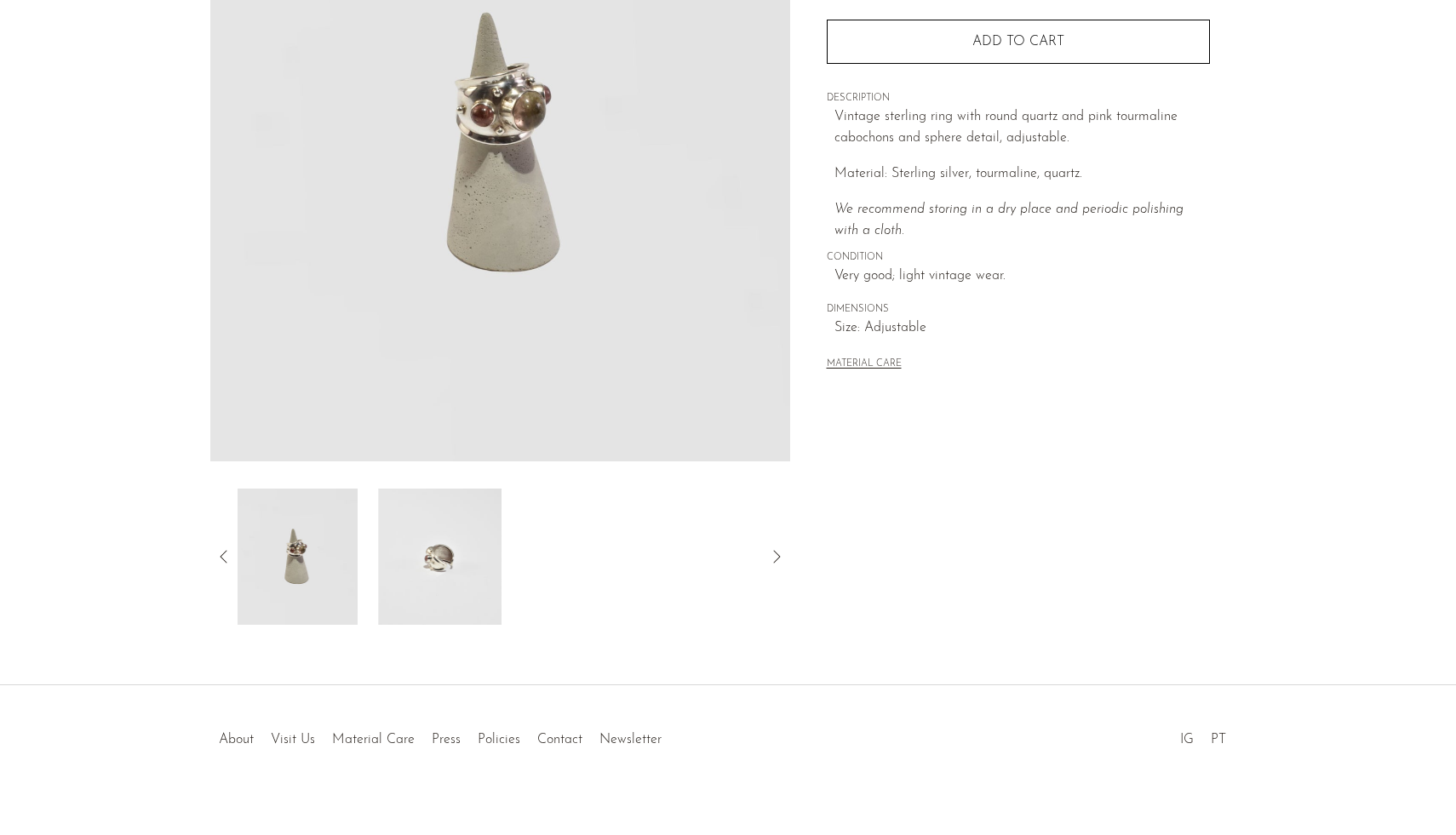
click at [222, 560] on icon at bounding box center [223, 556] width 21 height 21
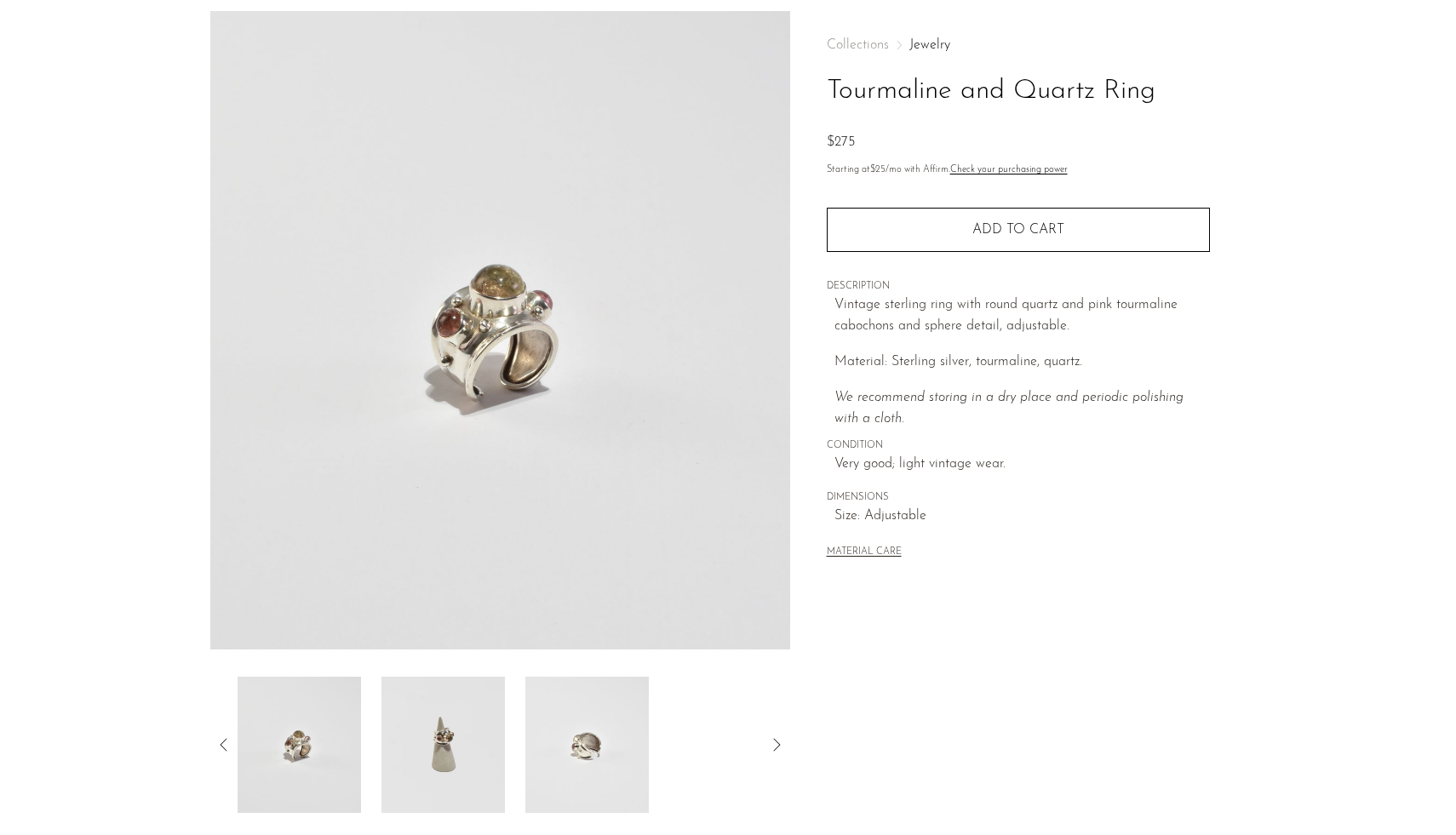
scroll to position [69, 0]
click at [330, 765] on img at bounding box center [300, 743] width 123 height 136
click at [434, 751] on img at bounding box center [444, 743] width 123 height 136
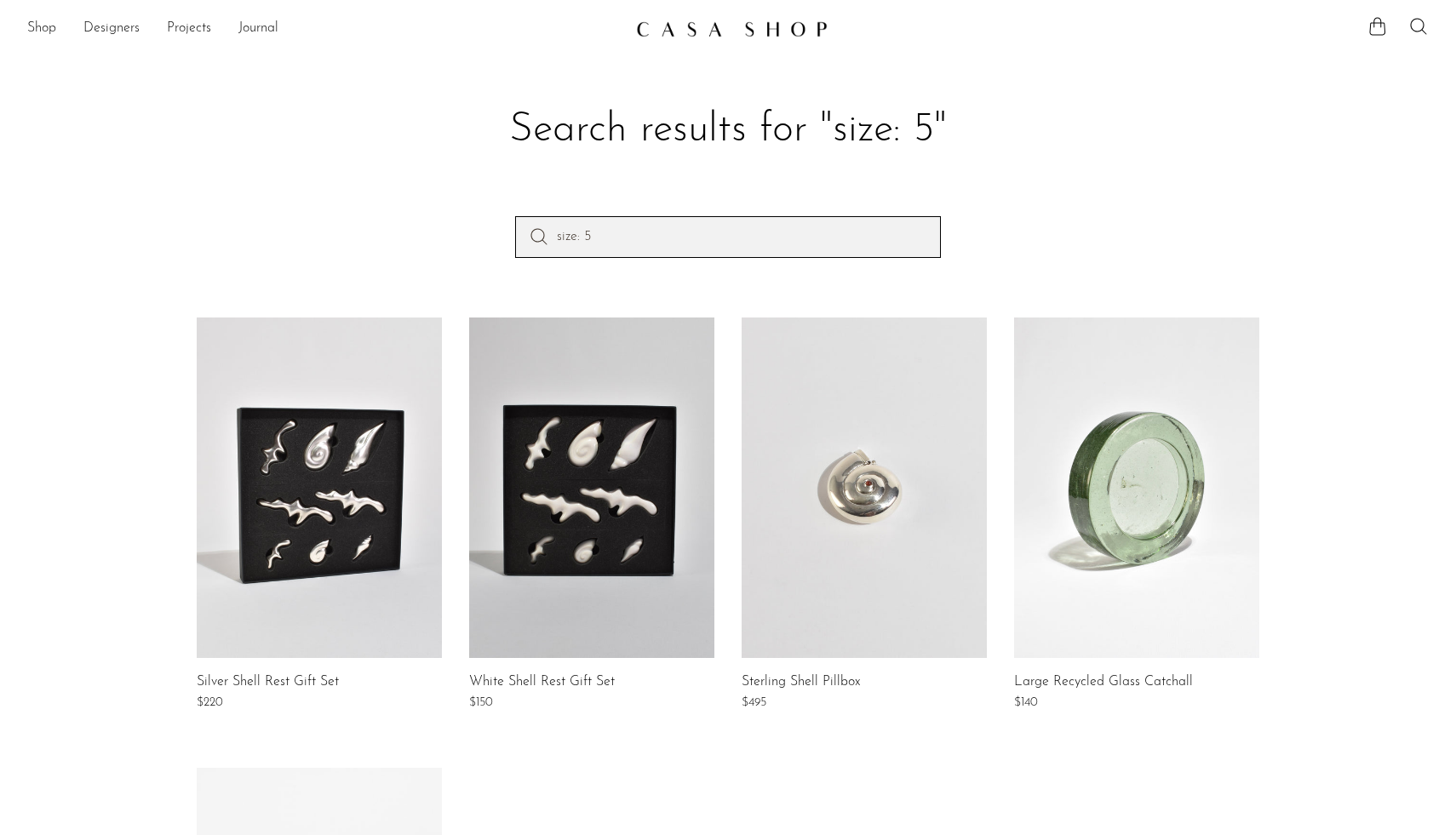
click at [673, 239] on input "size: 5" at bounding box center [728, 237] width 426 height 41
type input "size: 6"
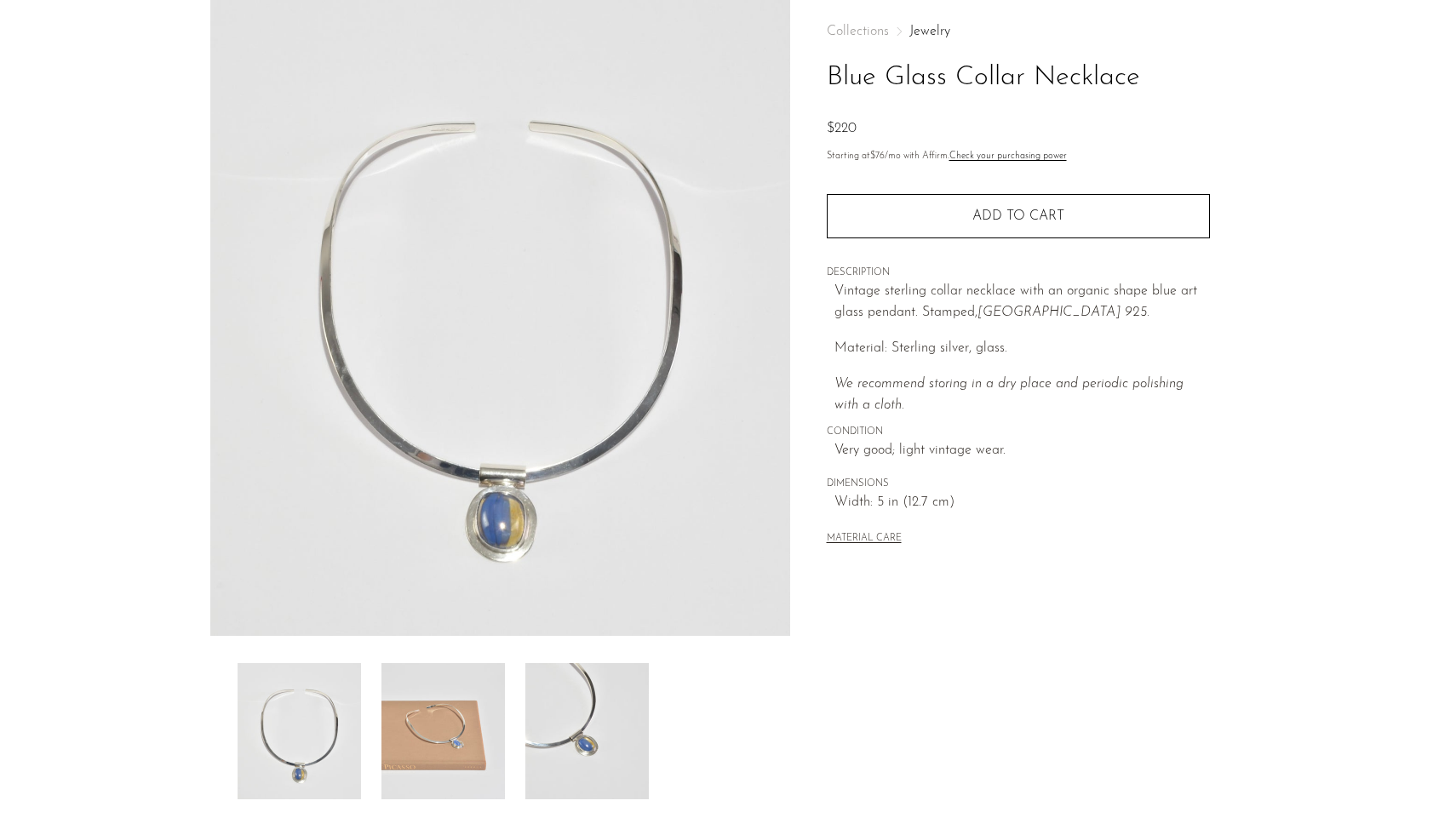
scroll to position [80, 0]
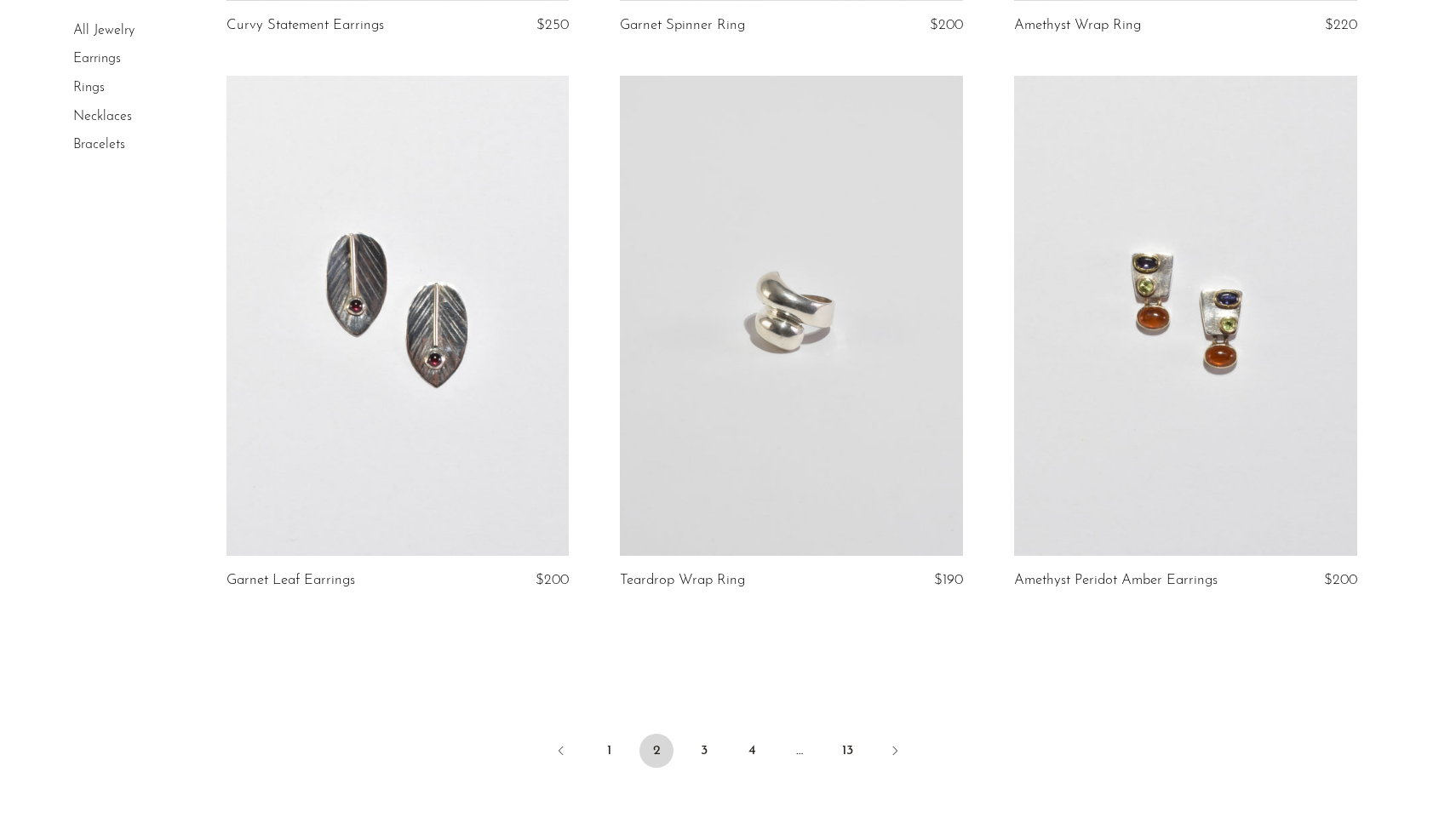
scroll to position [6302, 0]
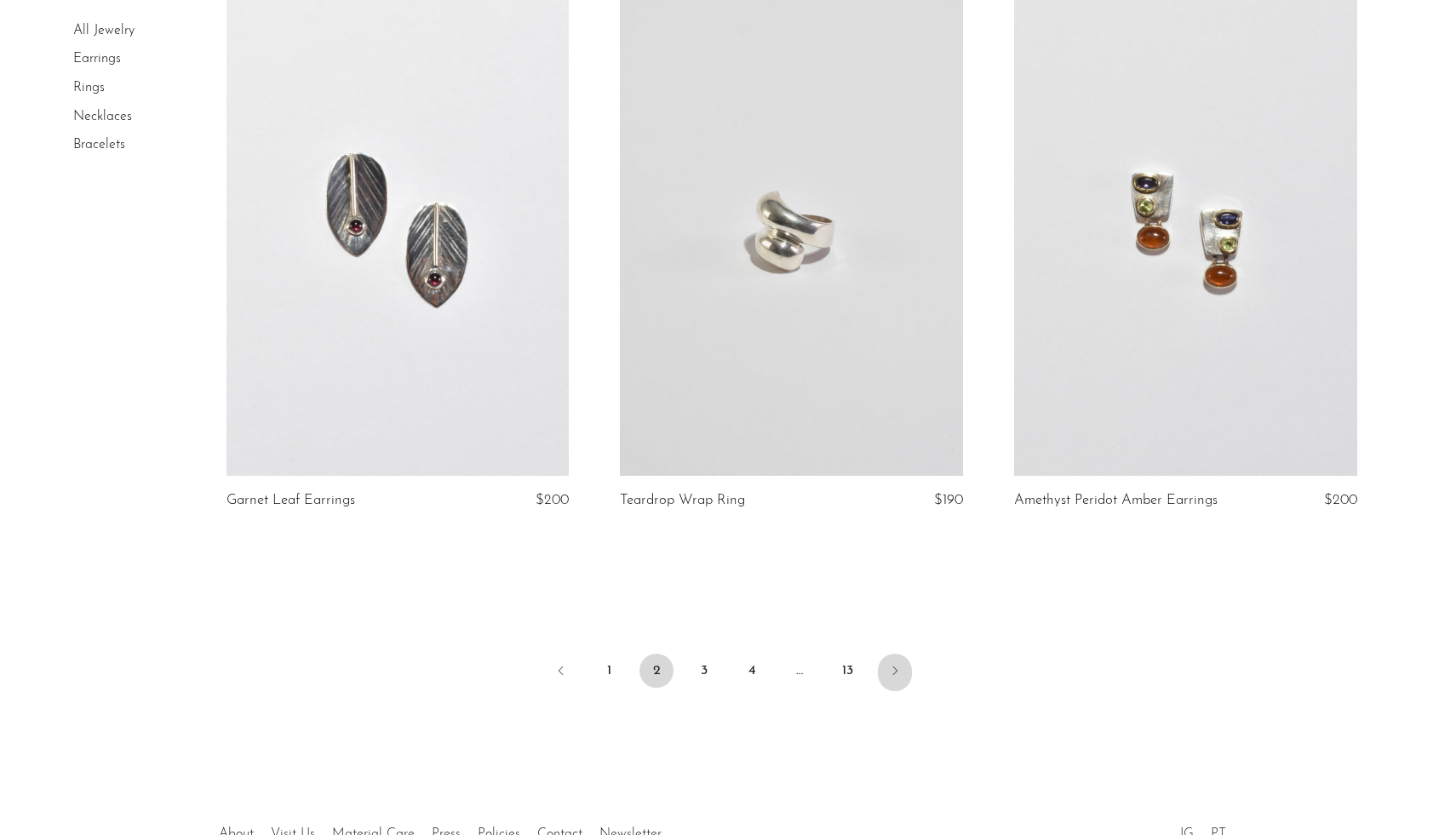
click at [897, 676] on icon "Next" at bounding box center [895, 671] width 14 height 14
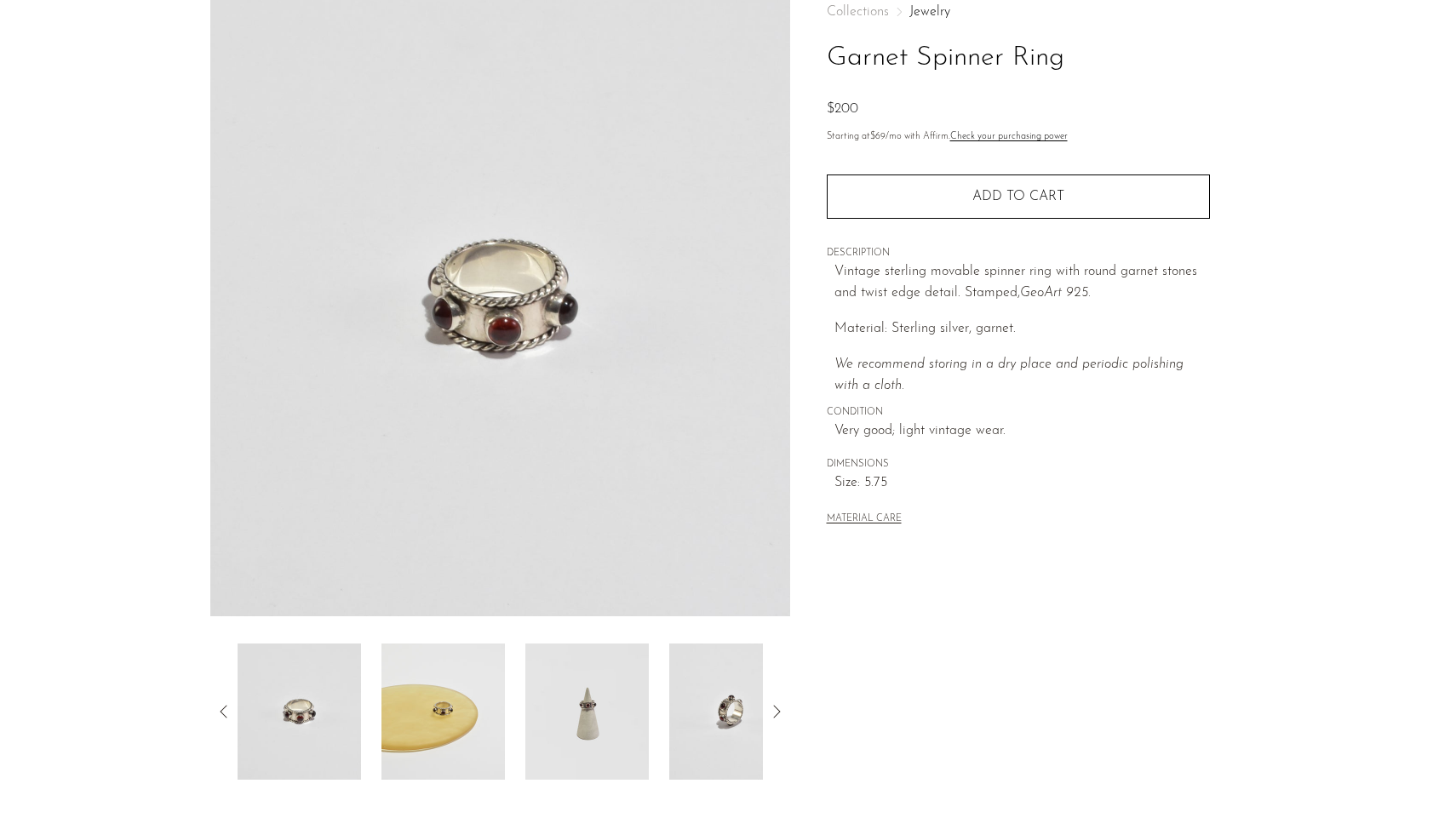
scroll to position [102, 0]
click at [570, 700] on img at bounding box center [587, 710] width 123 height 136
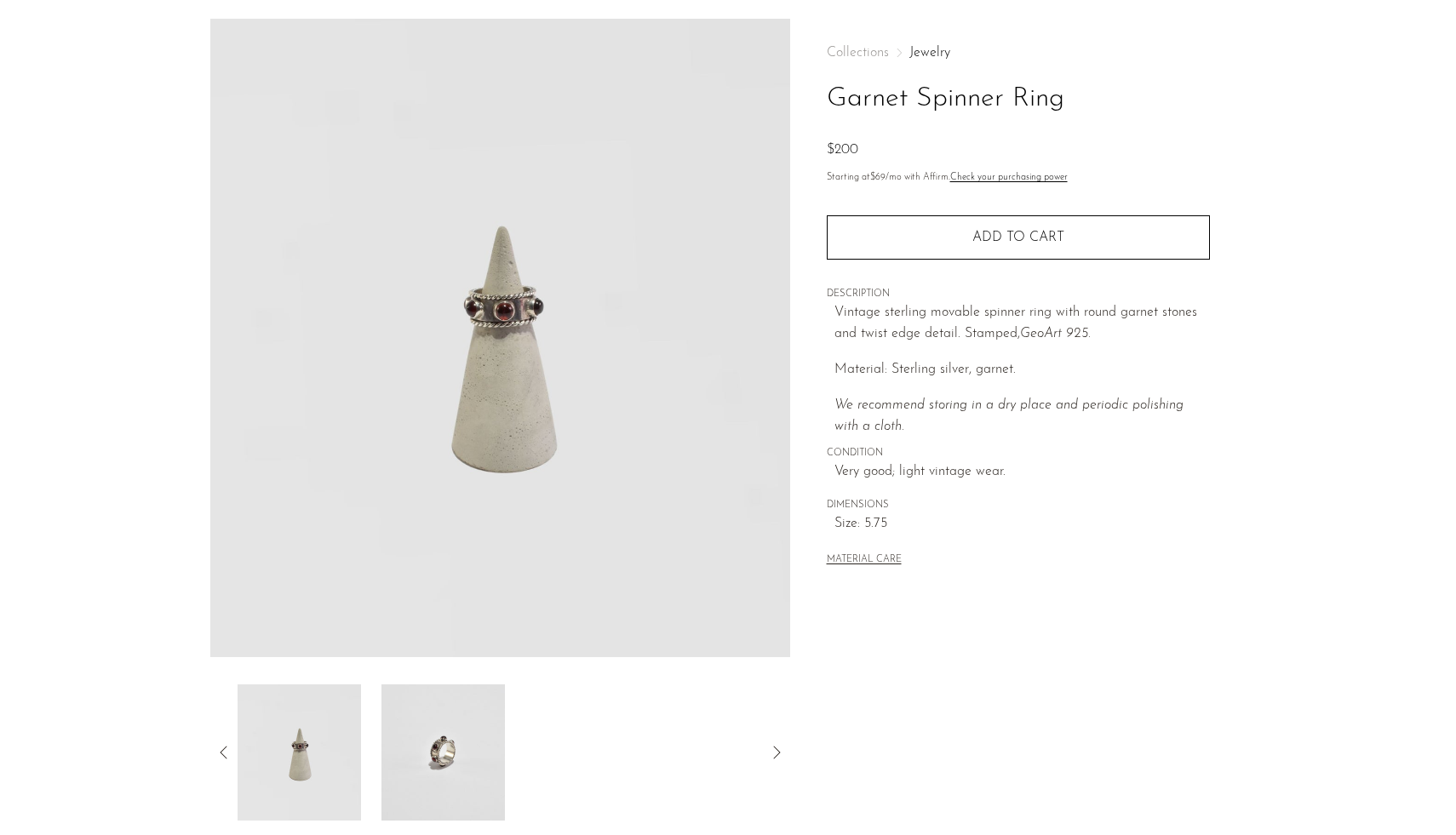
scroll to position [49, 0]
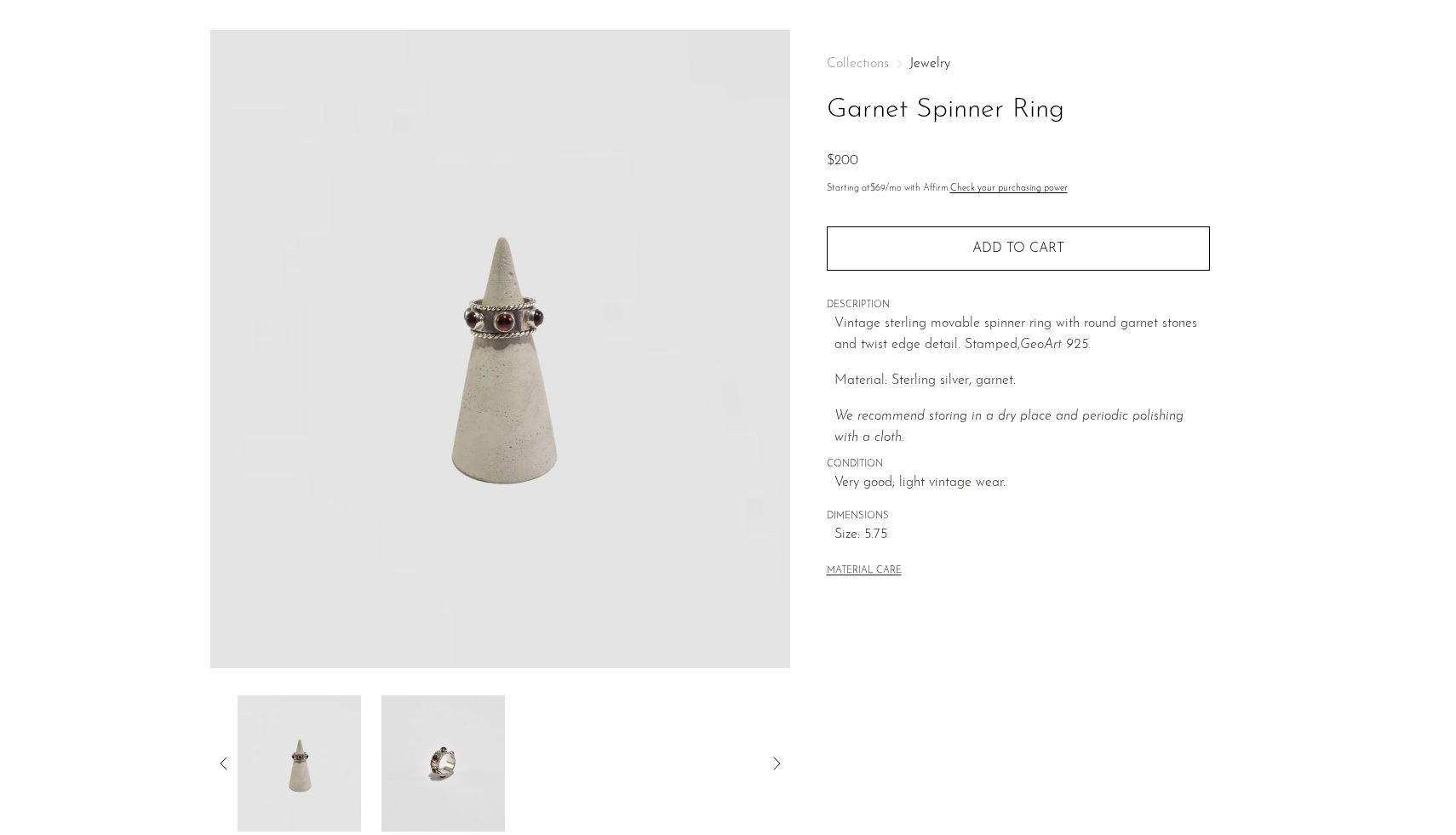
click at [413, 739] on img at bounding box center [444, 763] width 123 height 136
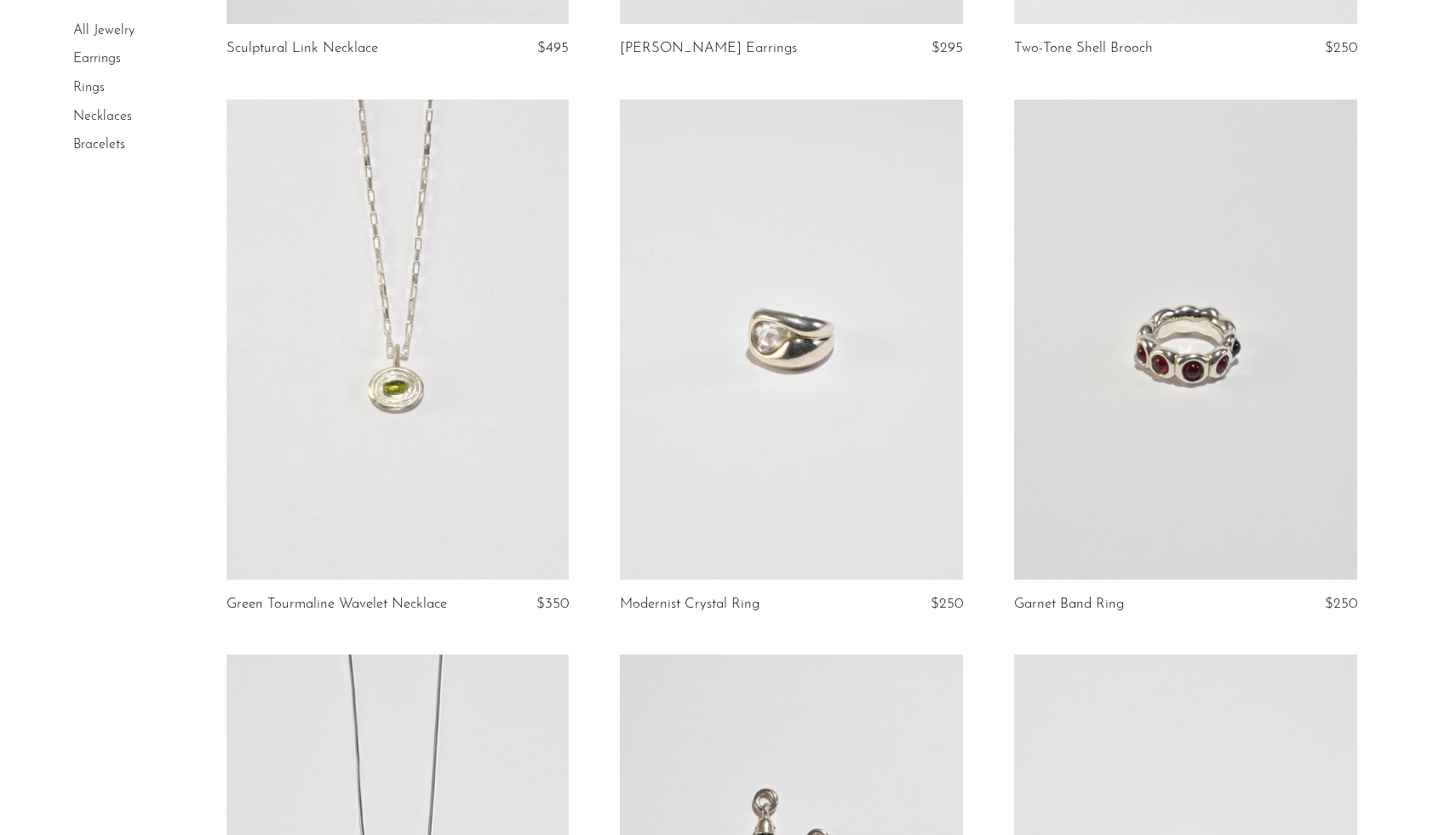
scroll to position [3422, 0]
